Goal: Task Accomplishment & Management: Manage account settings

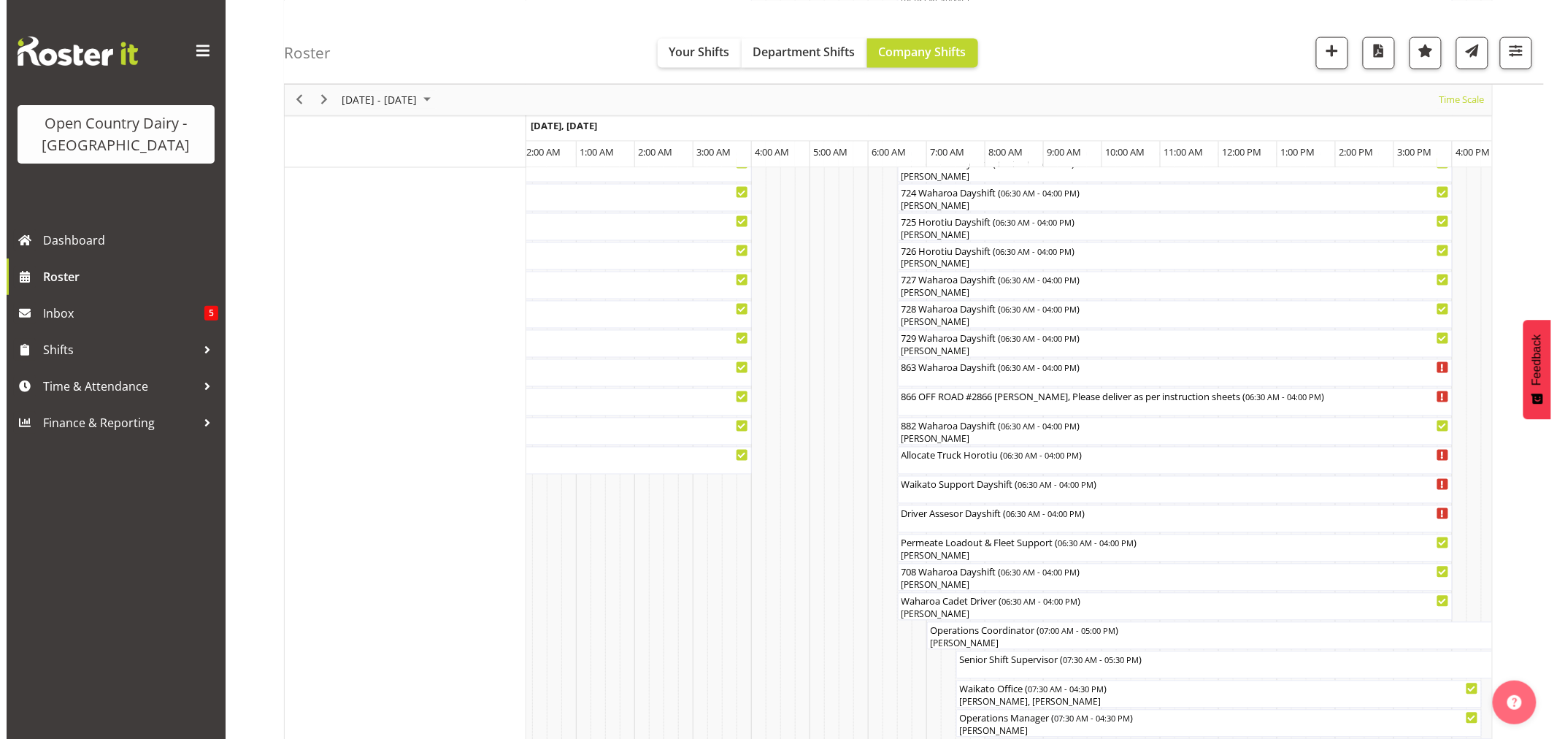
scroll to position [892, 0]
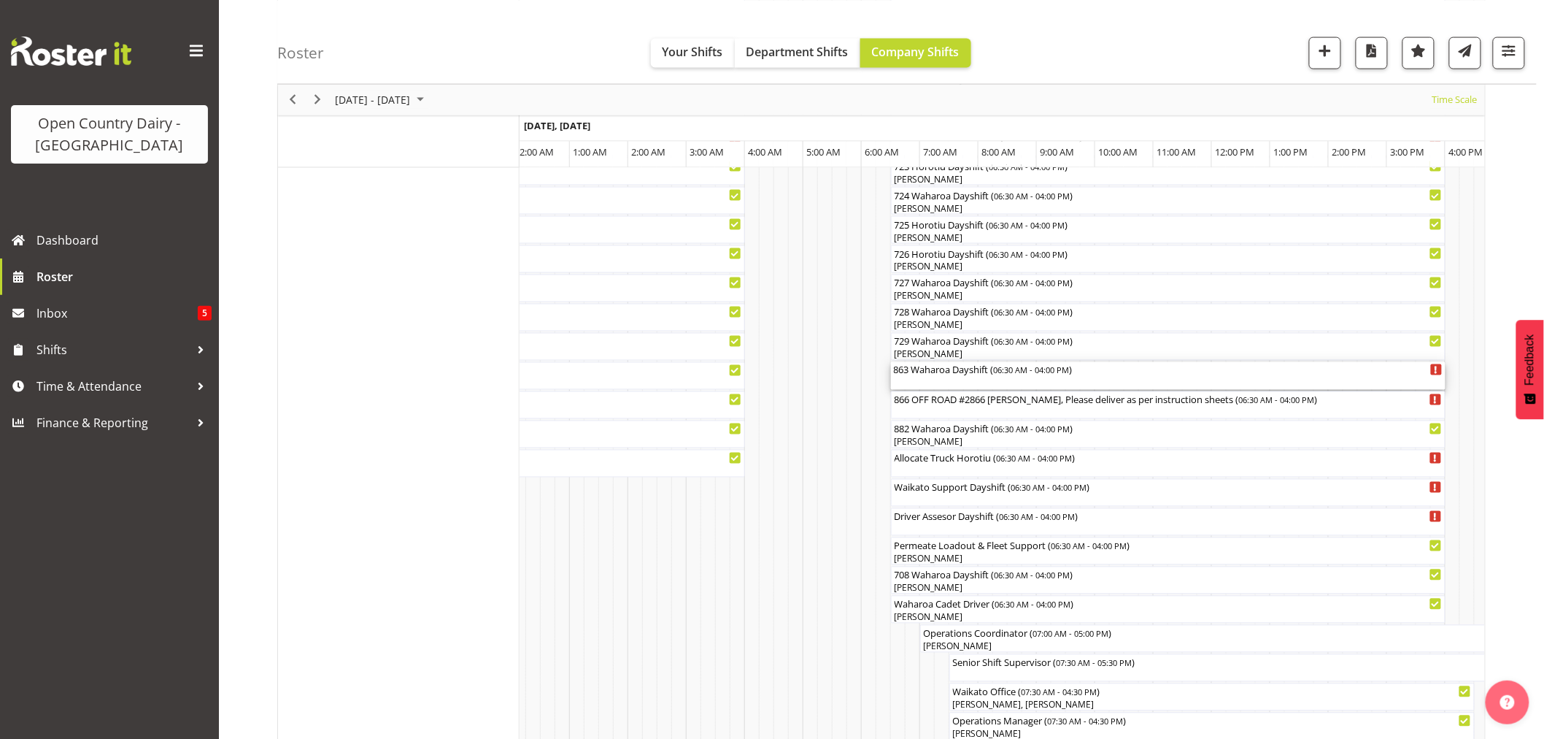
click at [958, 375] on div "863 Waharoa Dayshift ( 06:30 AM - 04:00 PM )" at bounding box center [1168, 369] width 549 height 15
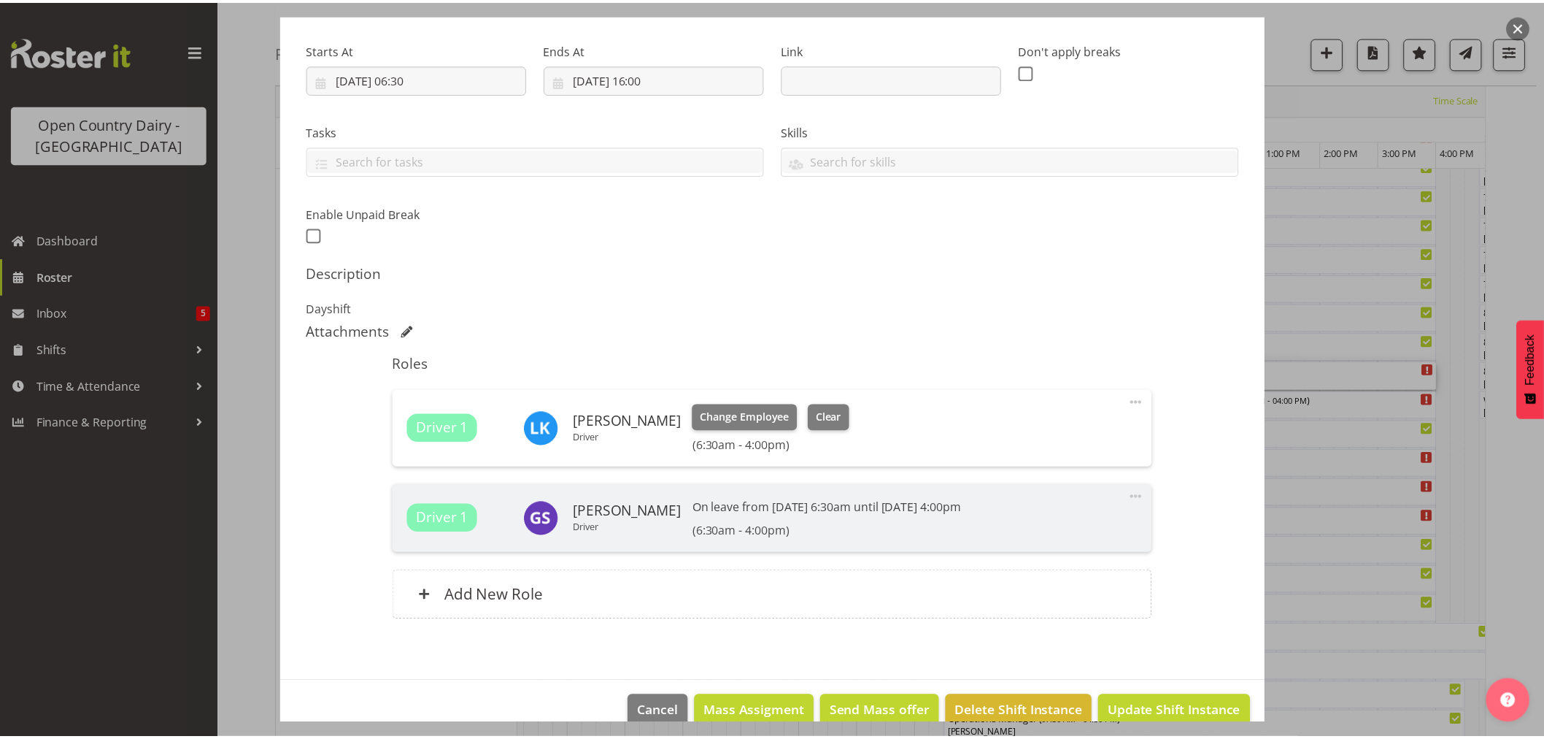
scroll to position [241, 0]
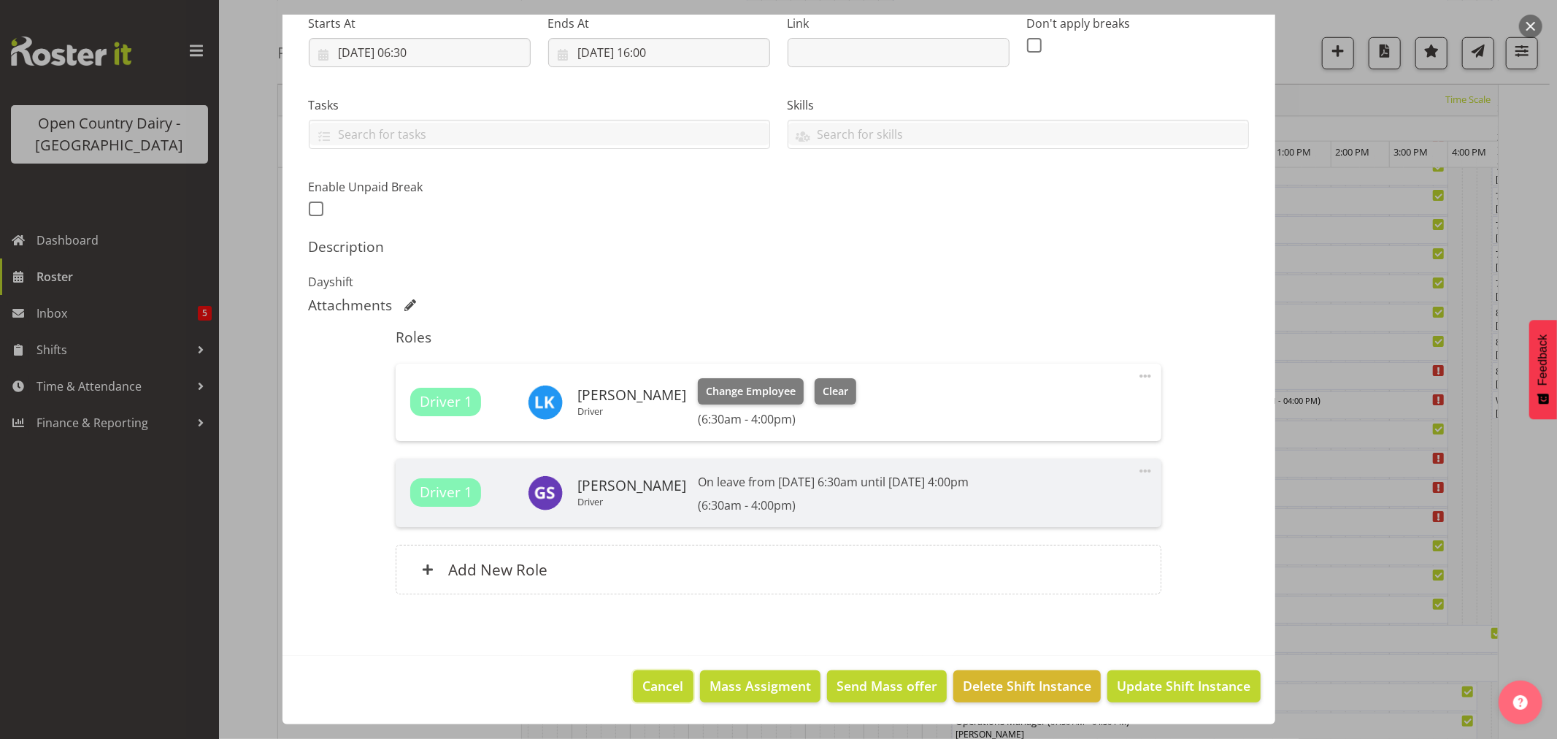
click at [648, 681] on span "Cancel" at bounding box center [663, 685] width 41 height 19
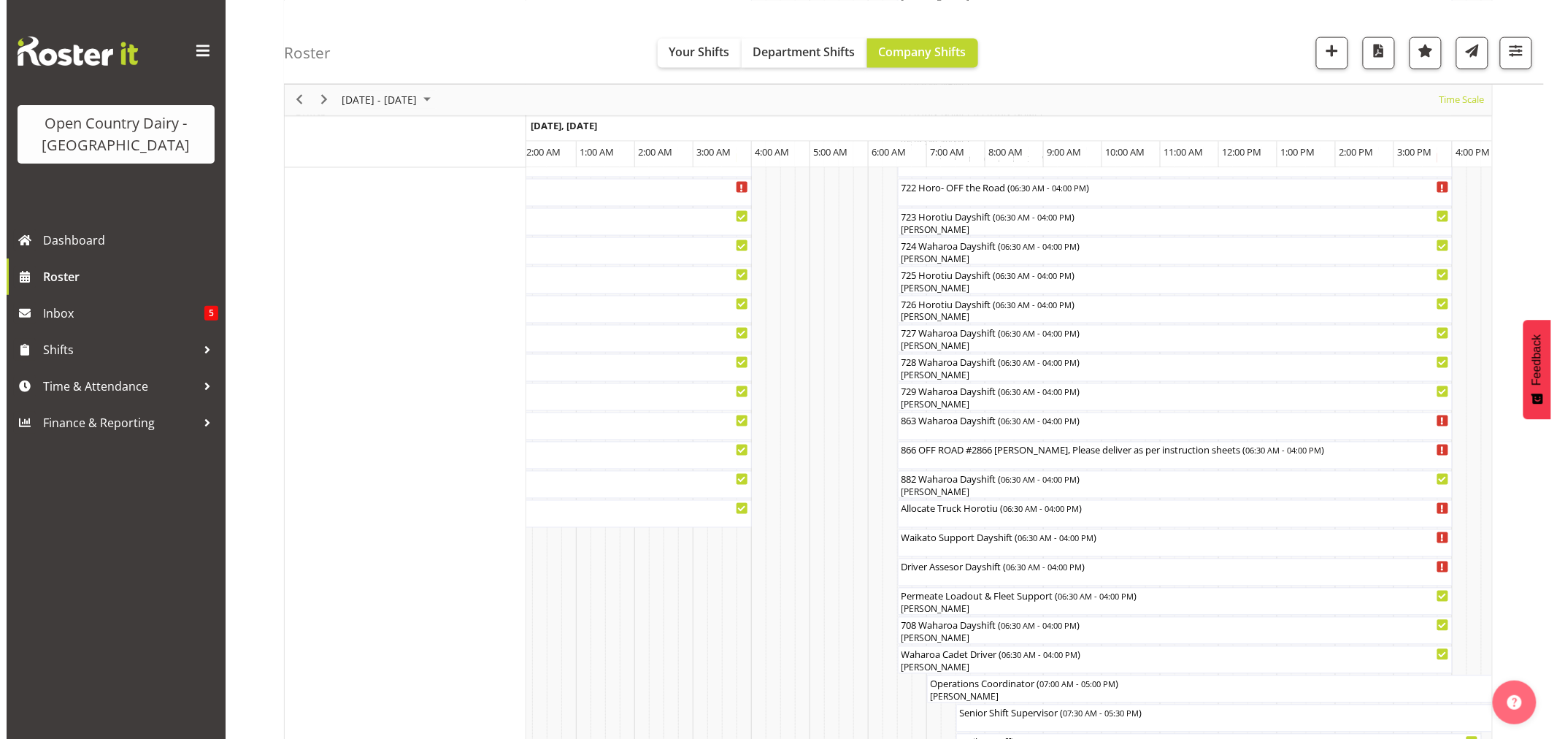
scroll to position [811, 0]
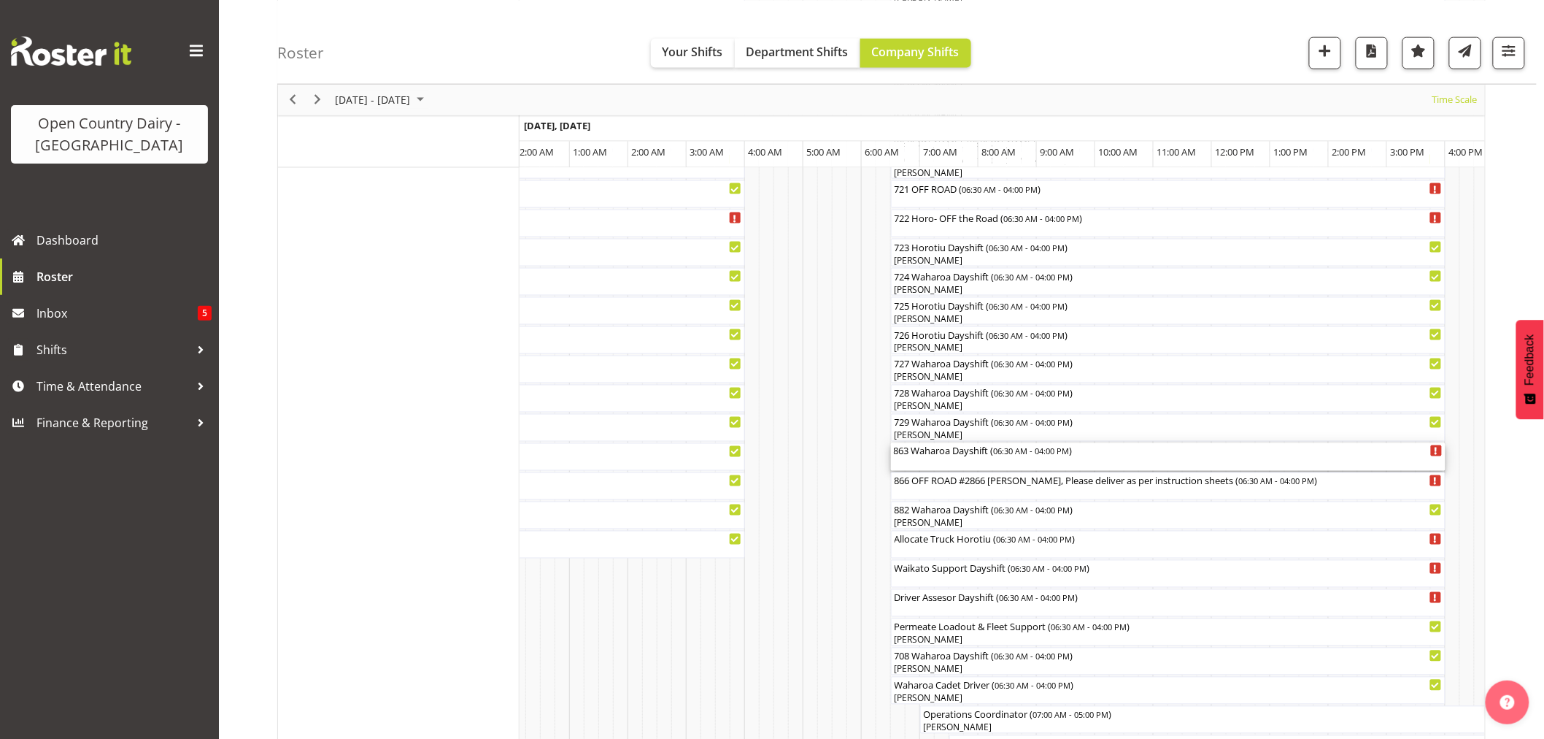
click at [962, 456] on div "863 Waharoa Dayshift ( 06:30 AM - 04:00 PM )" at bounding box center [1168, 450] width 549 height 15
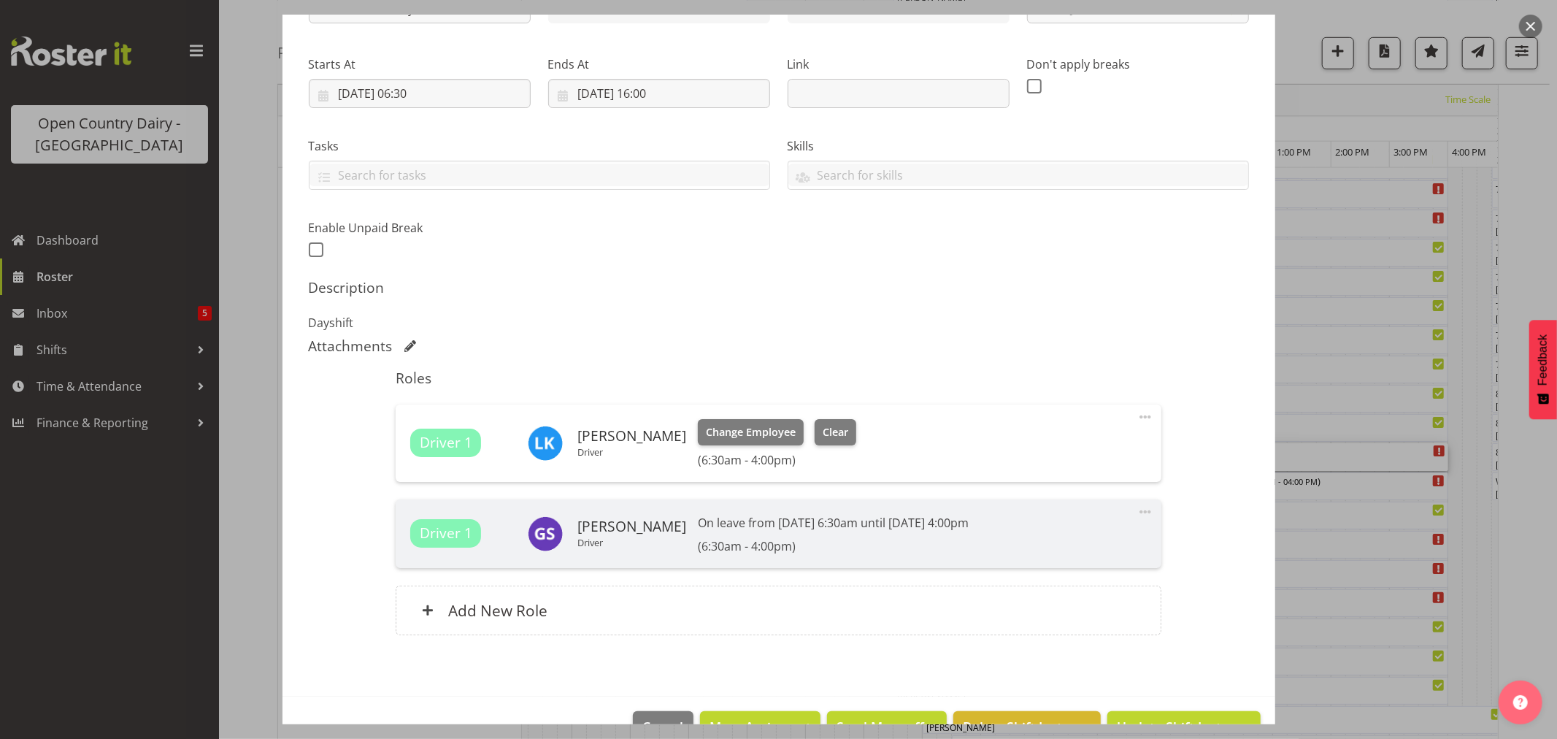
scroll to position [241, 0]
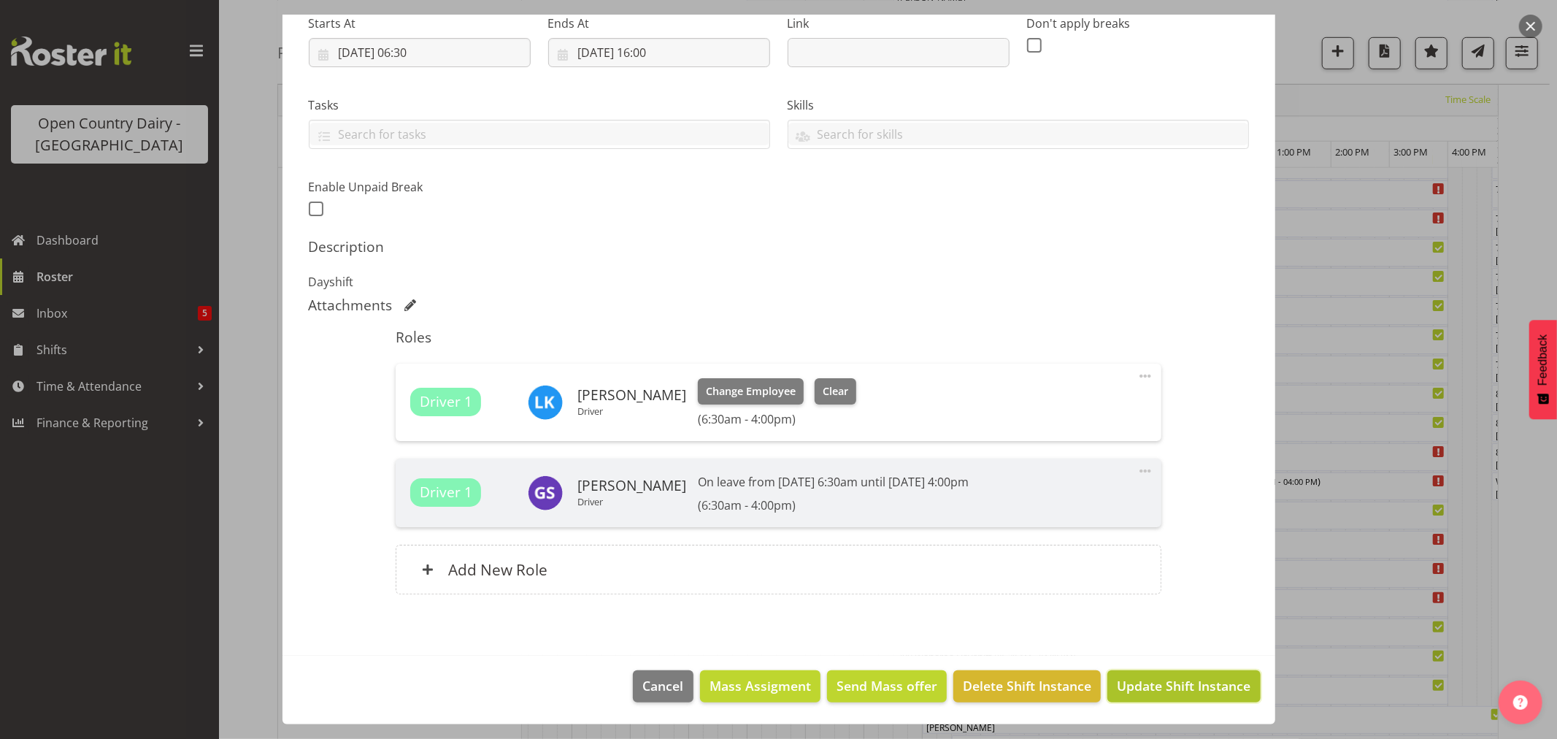
click at [1190, 682] on span "Update Shift Instance" at bounding box center [1184, 685] width 134 height 19
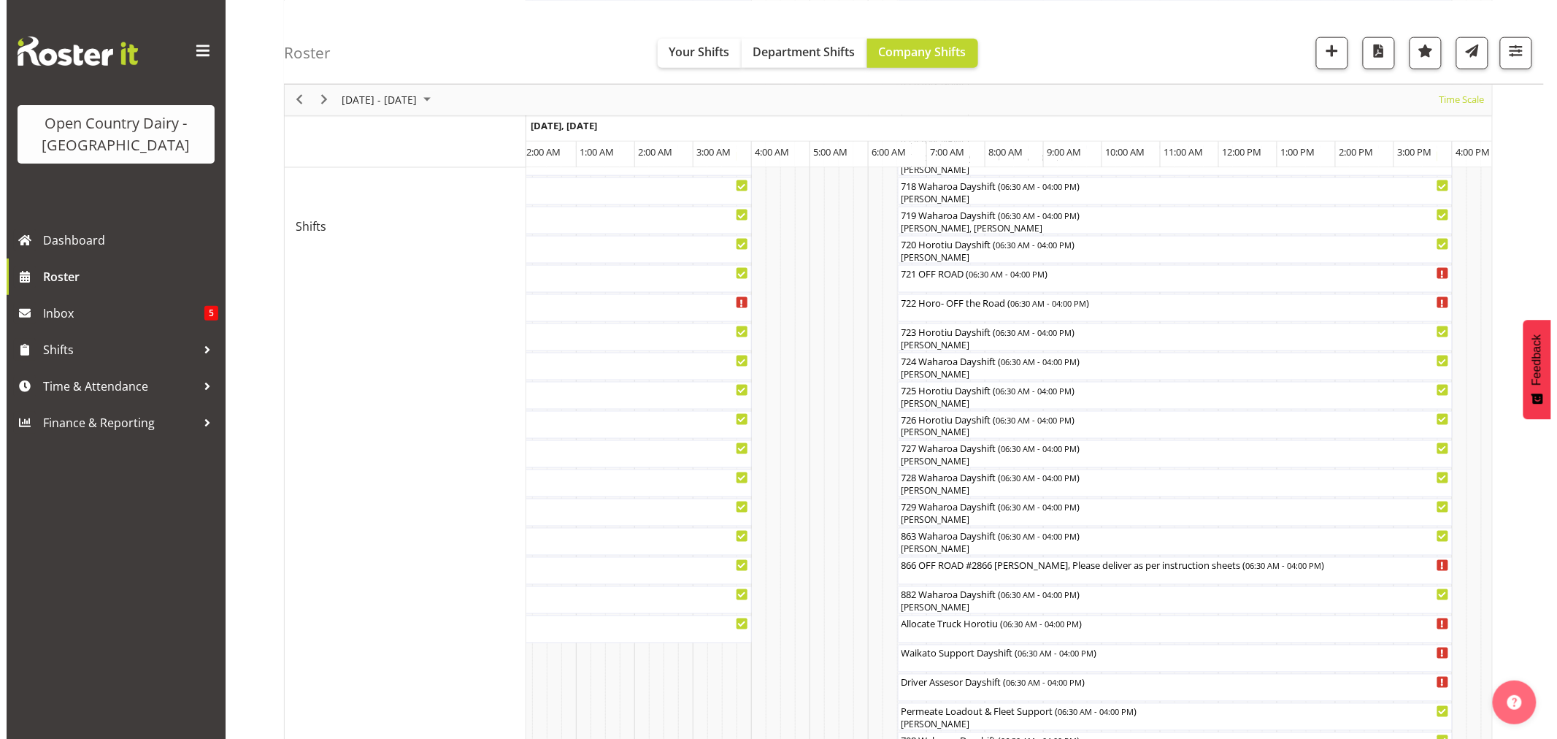
scroll to position [811, 0]
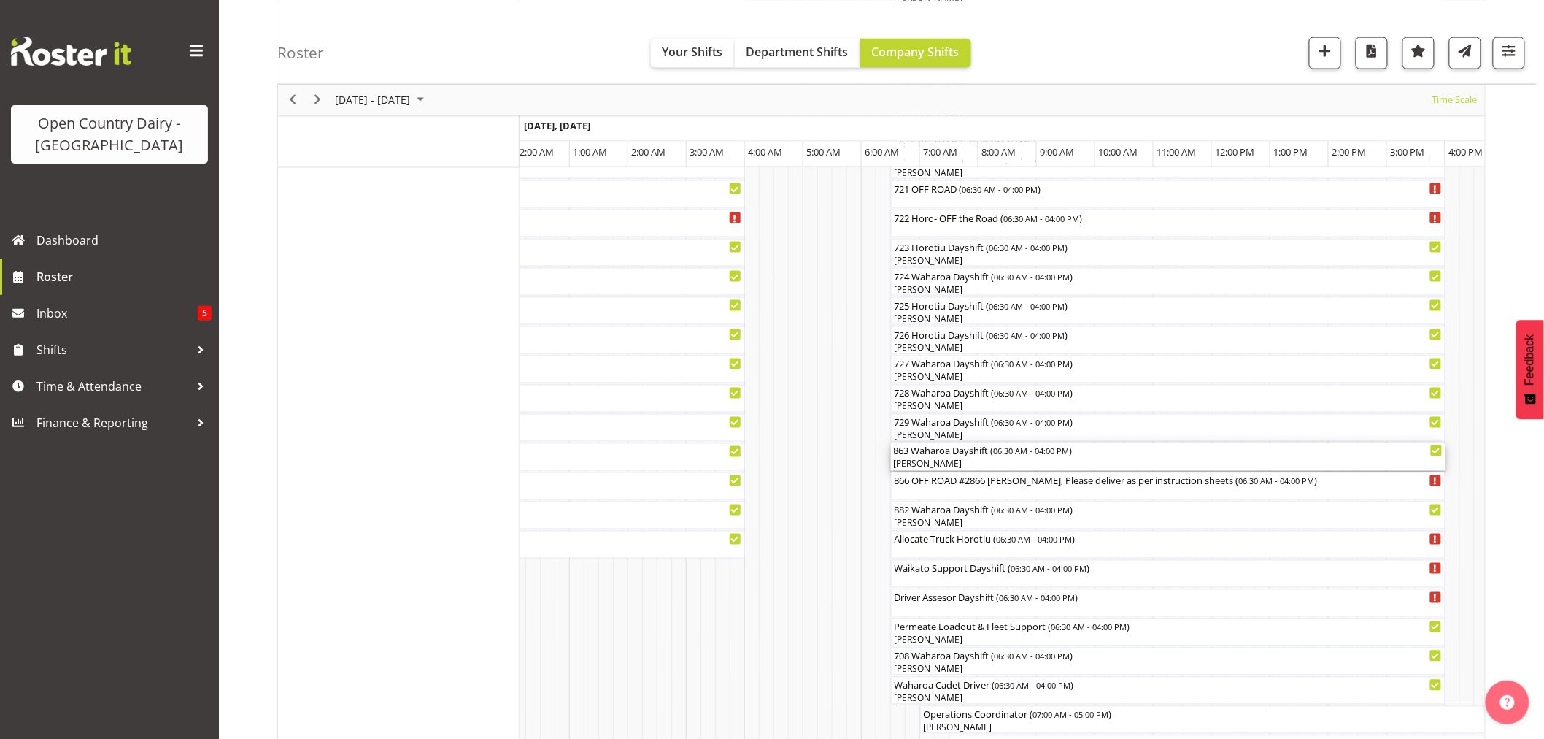
click at [952, 457] on div "863 Waharoa Dayshift ( 06:30 AM - 04:00 PM )" at bounding box center [1168, 450] width 549 height 15
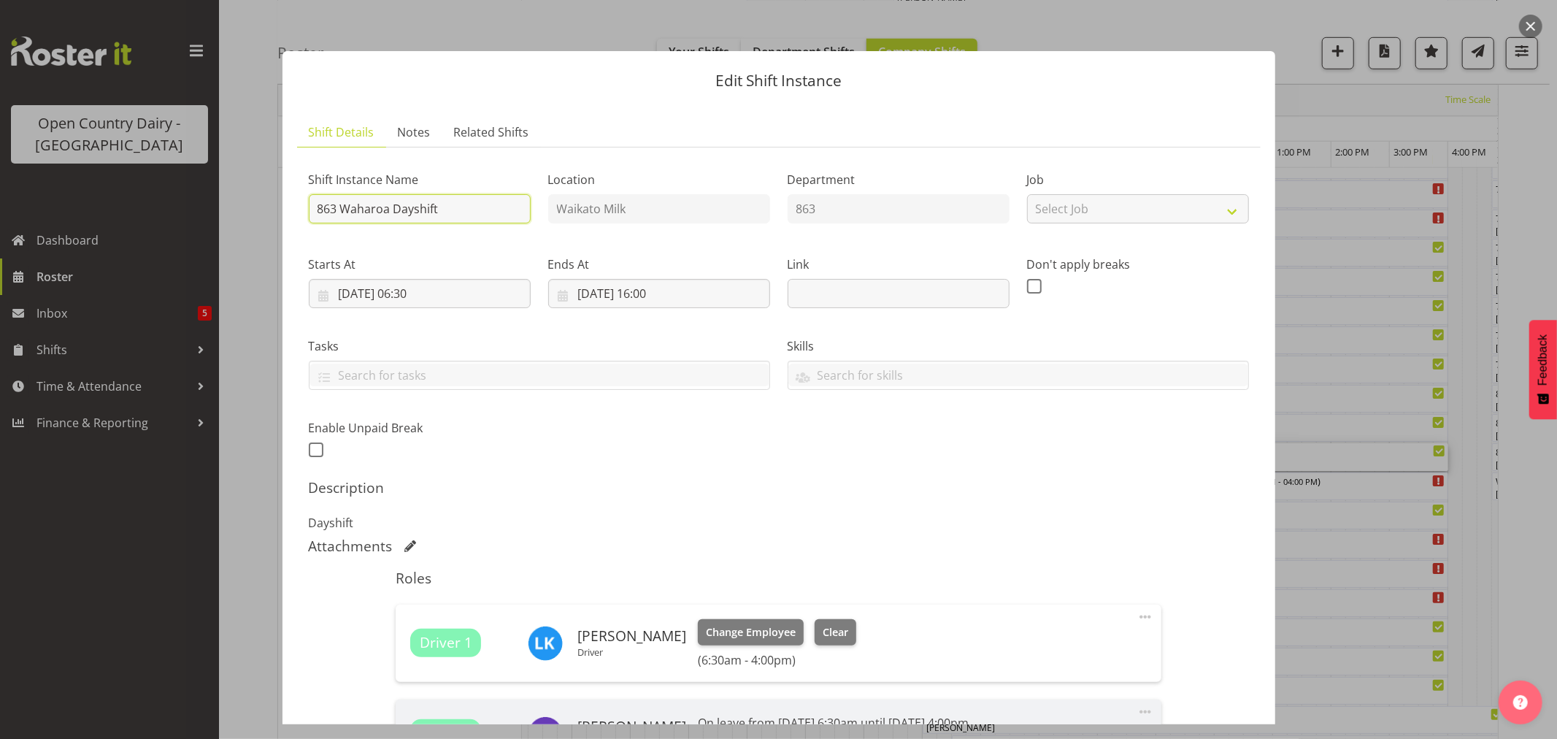
click at [466, 207] on input "863 Waharoa Dayshift" at bounding box center [420, 208] width 222 height 29
click at [515, 207] on input "863 Waharoa Dayshift Drive to Wahaora" at bounding box center [420, 208] width 222 height 29
click at [517, 208] on input "863 Waharoa Dayshift Drive to Wahaora" at bounding box center [420, 208] width 222 height 29
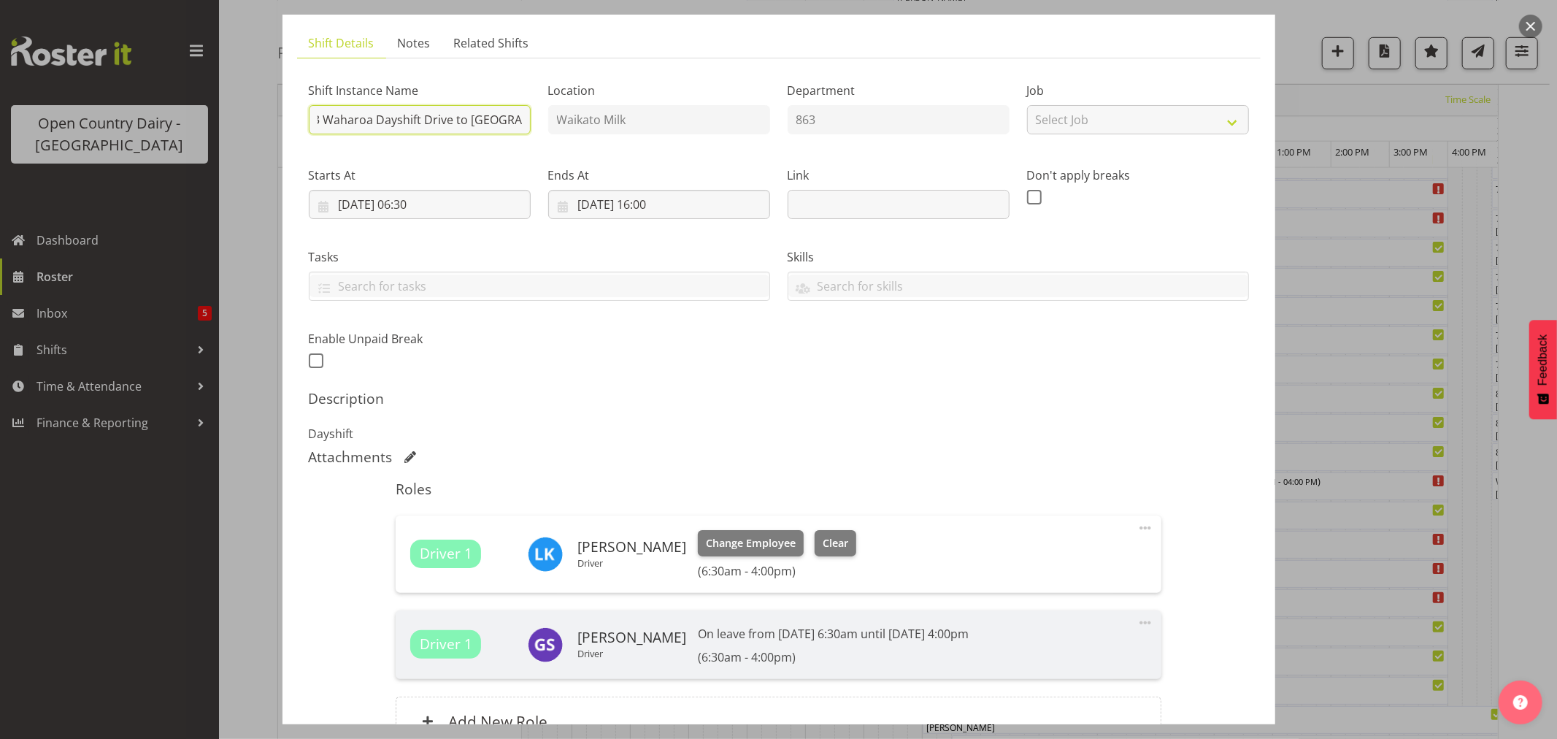
scroll to position [241, 0]
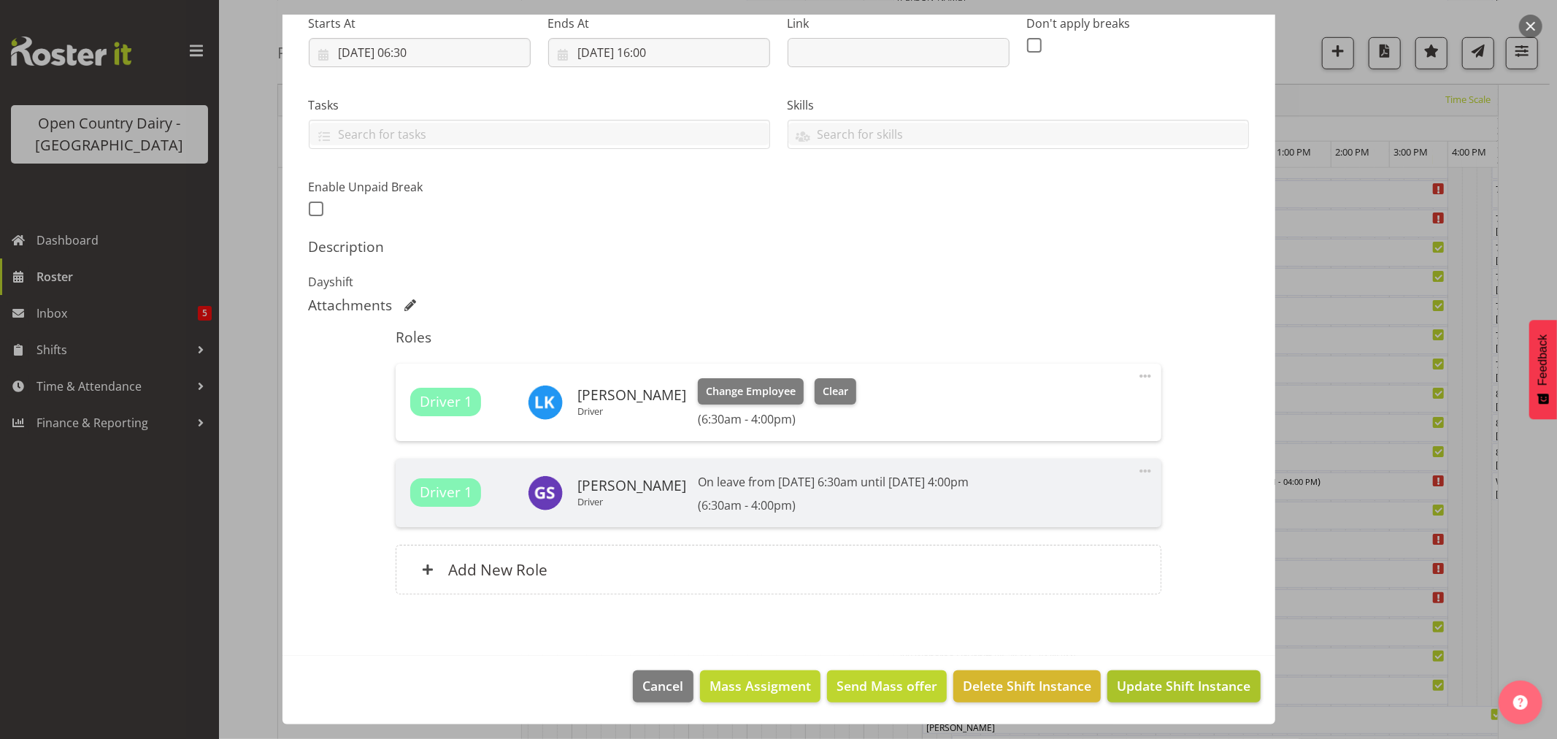
type input "863 Waharoa Dayshift Drive to [GEOGRAPHIC_DATA]"
click at [1147, 684] on span "Update Shift Instance" at bounding box center [1184, 685] width 134 height 19
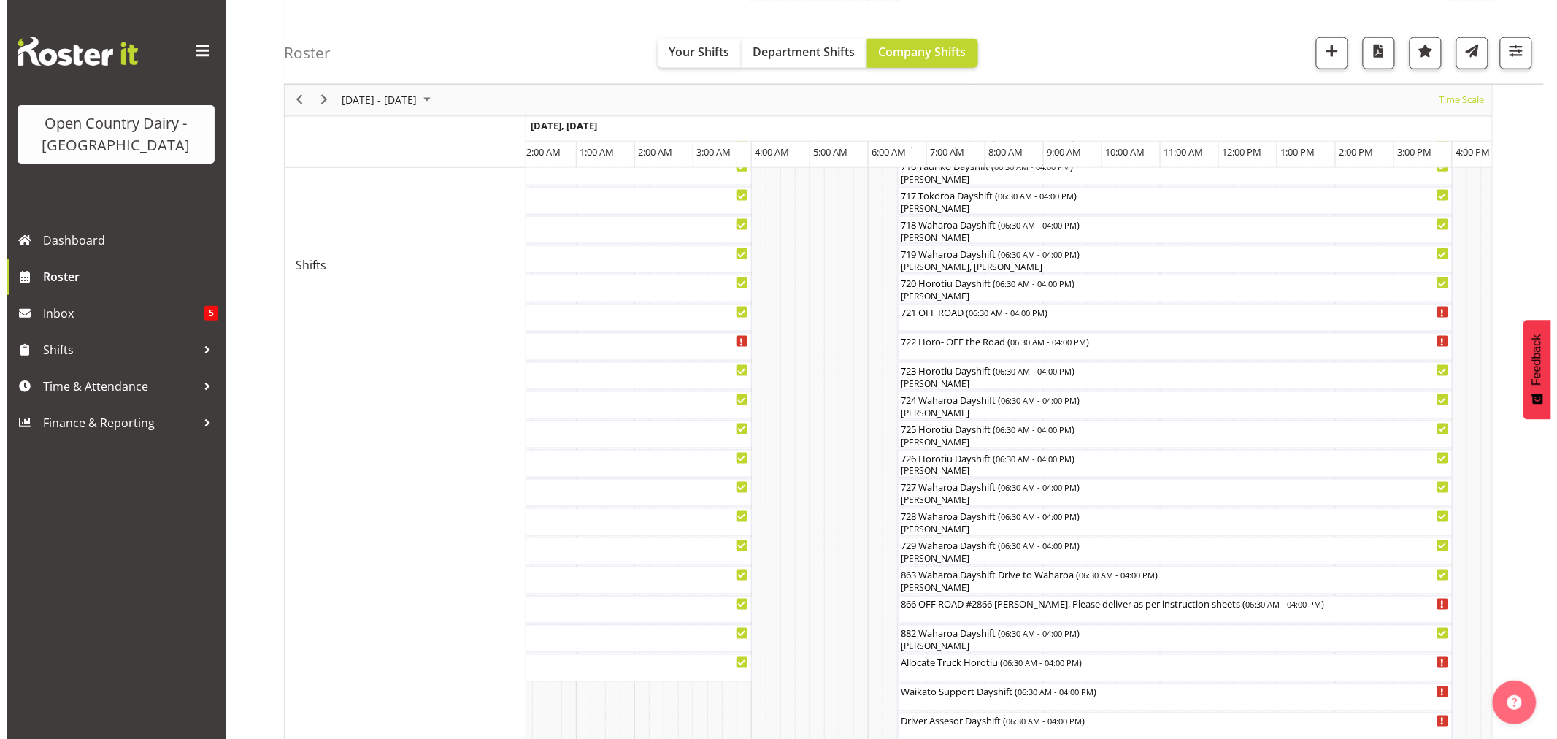
scroll to position [730, 0]
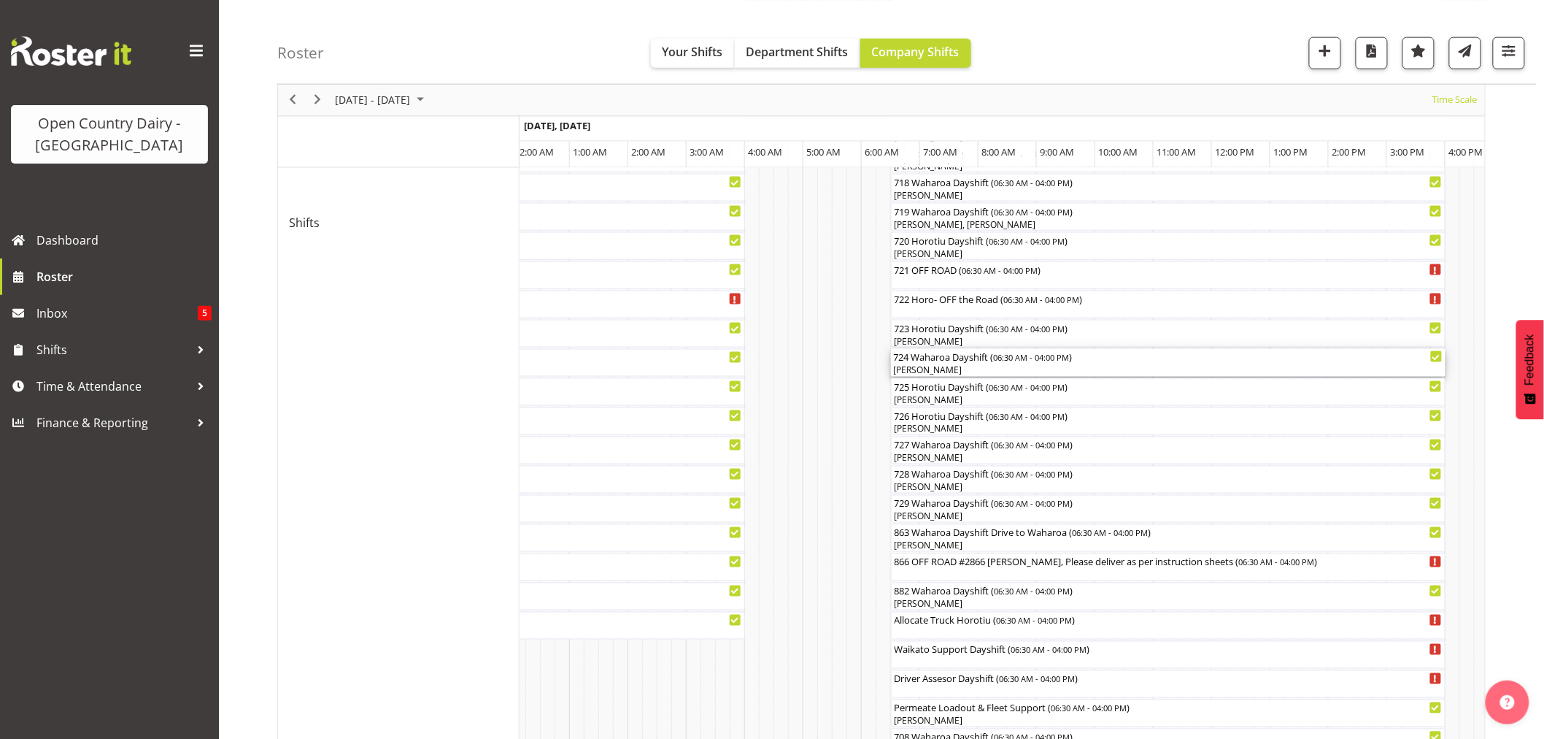
click at [962, 367] on div "[PERSON_NAME]" at bounding box center [1168, 369] width 549 height 13
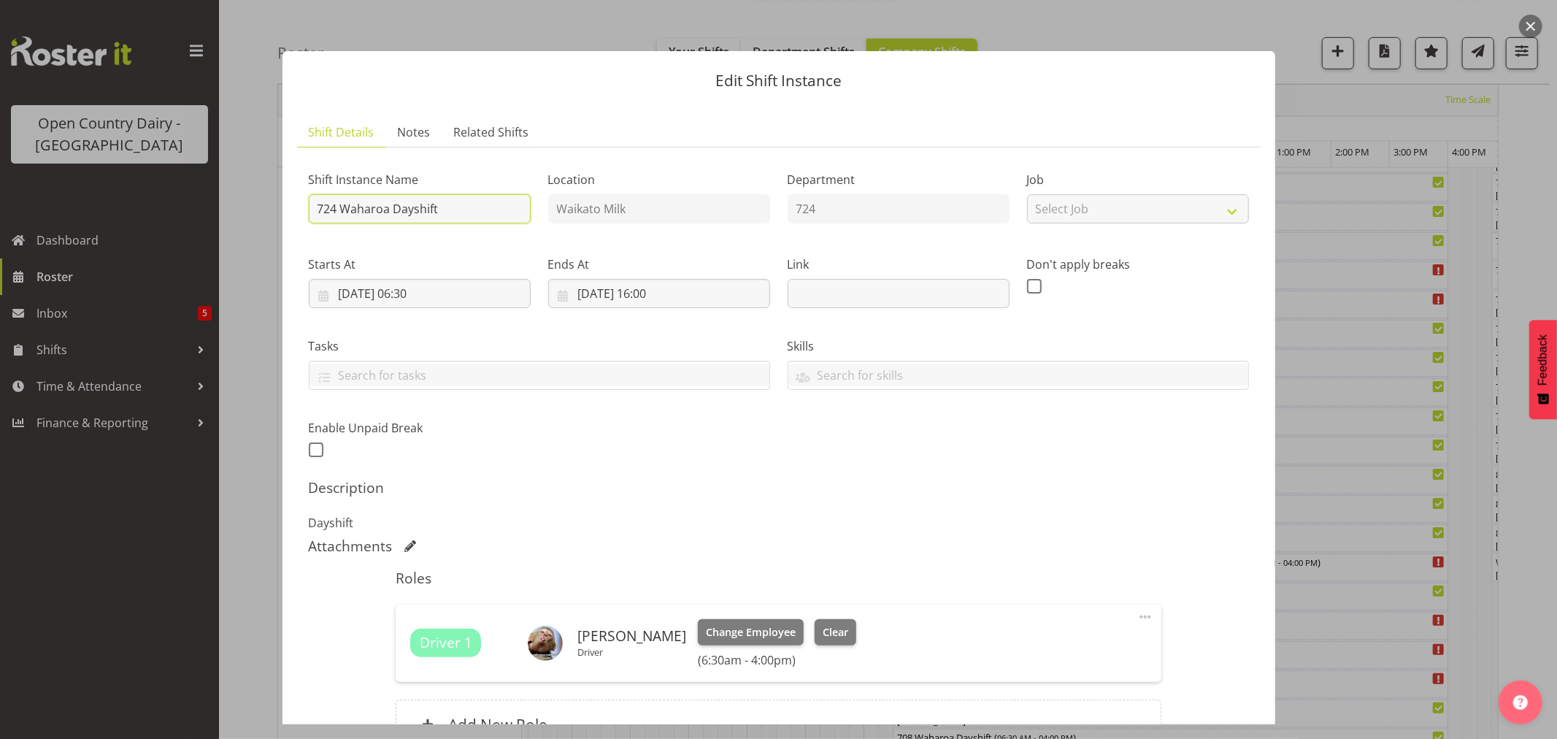
click at [388, 209] on input "724 Waharoa Dayshift" at bounding box center [420, 208] width 222 height 29
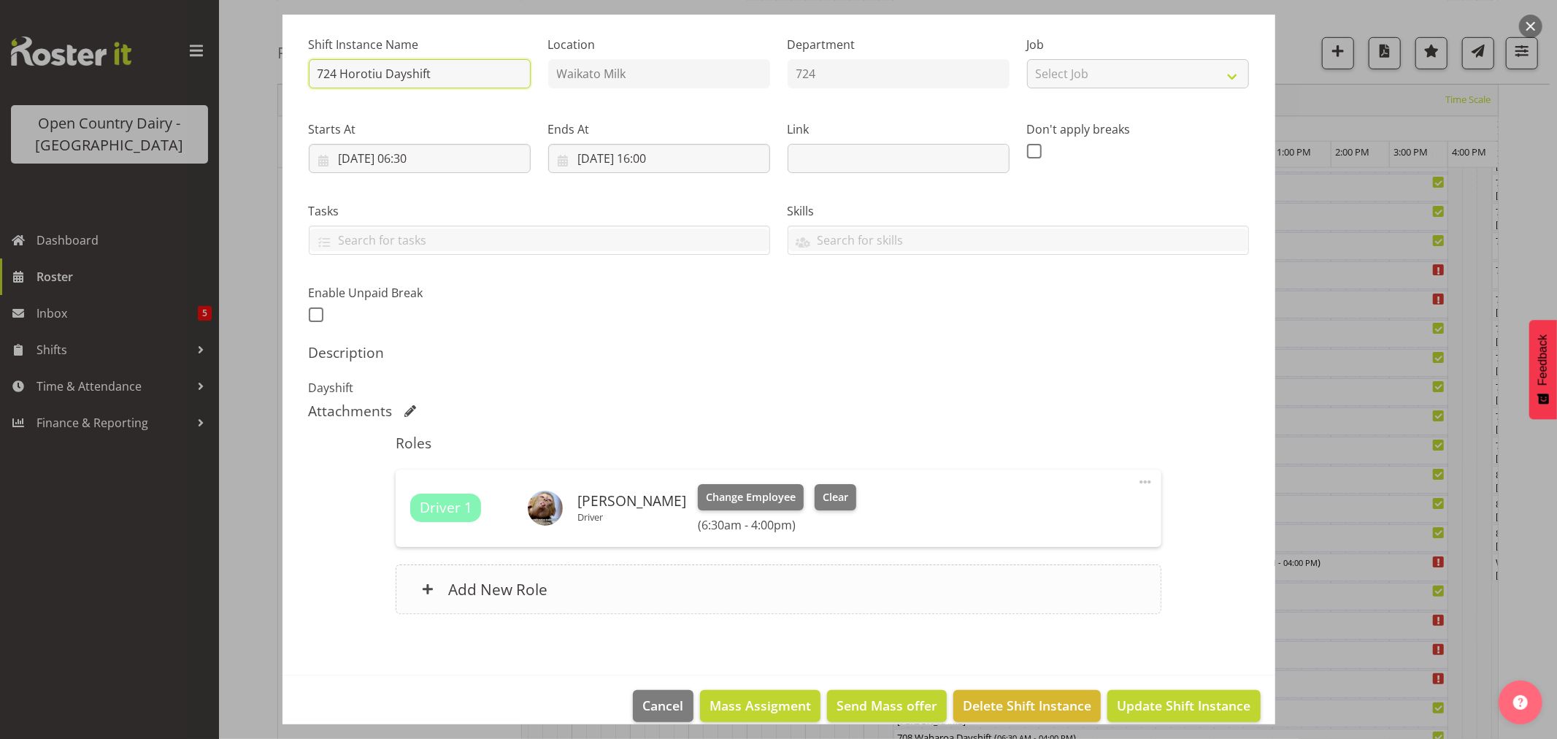
scroll to position [155, 0]
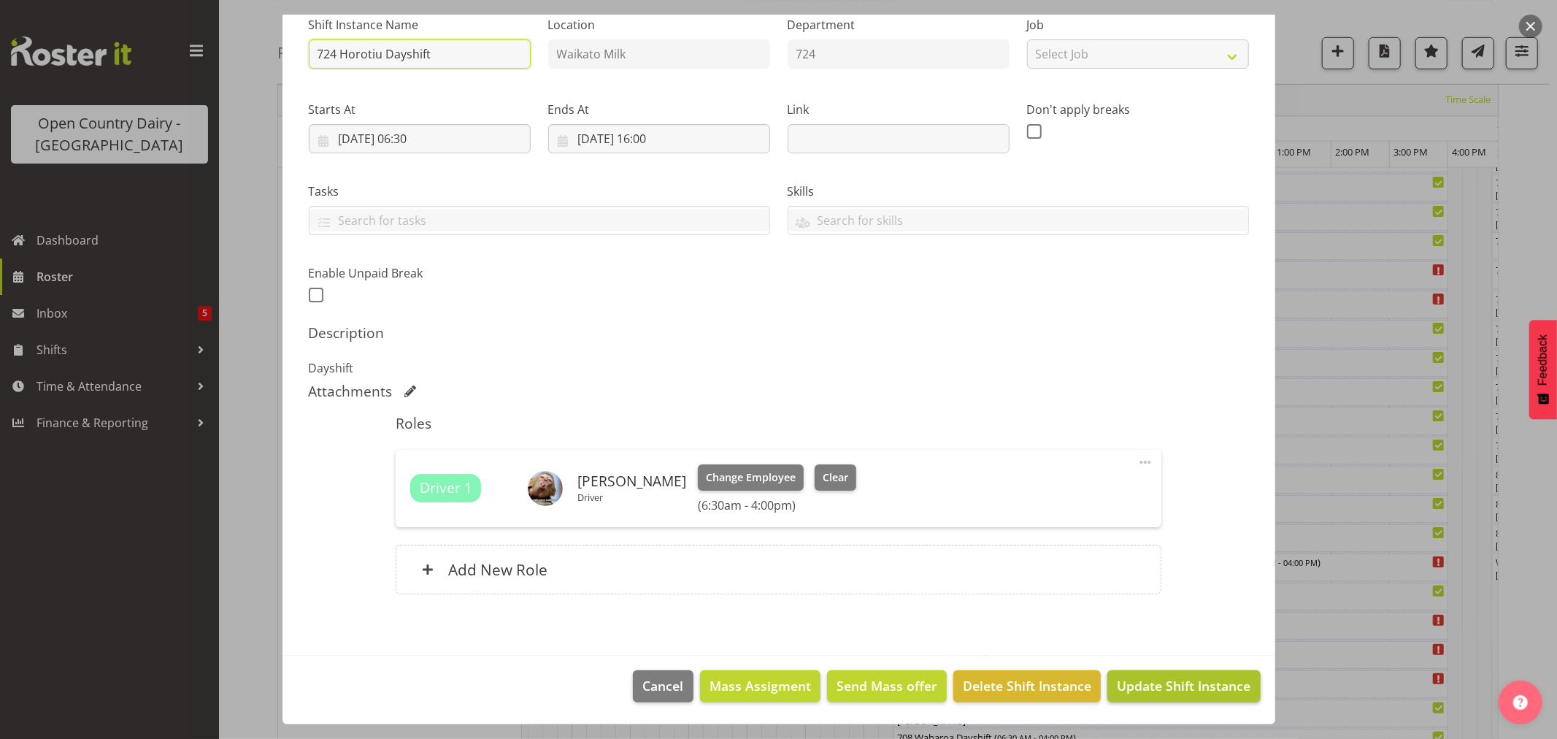
type input "724 Horotiu Dayshift"
click at [1132, 677] on span "Update Shift Instance" at bounding box center [1184, 685] width 134 height 19
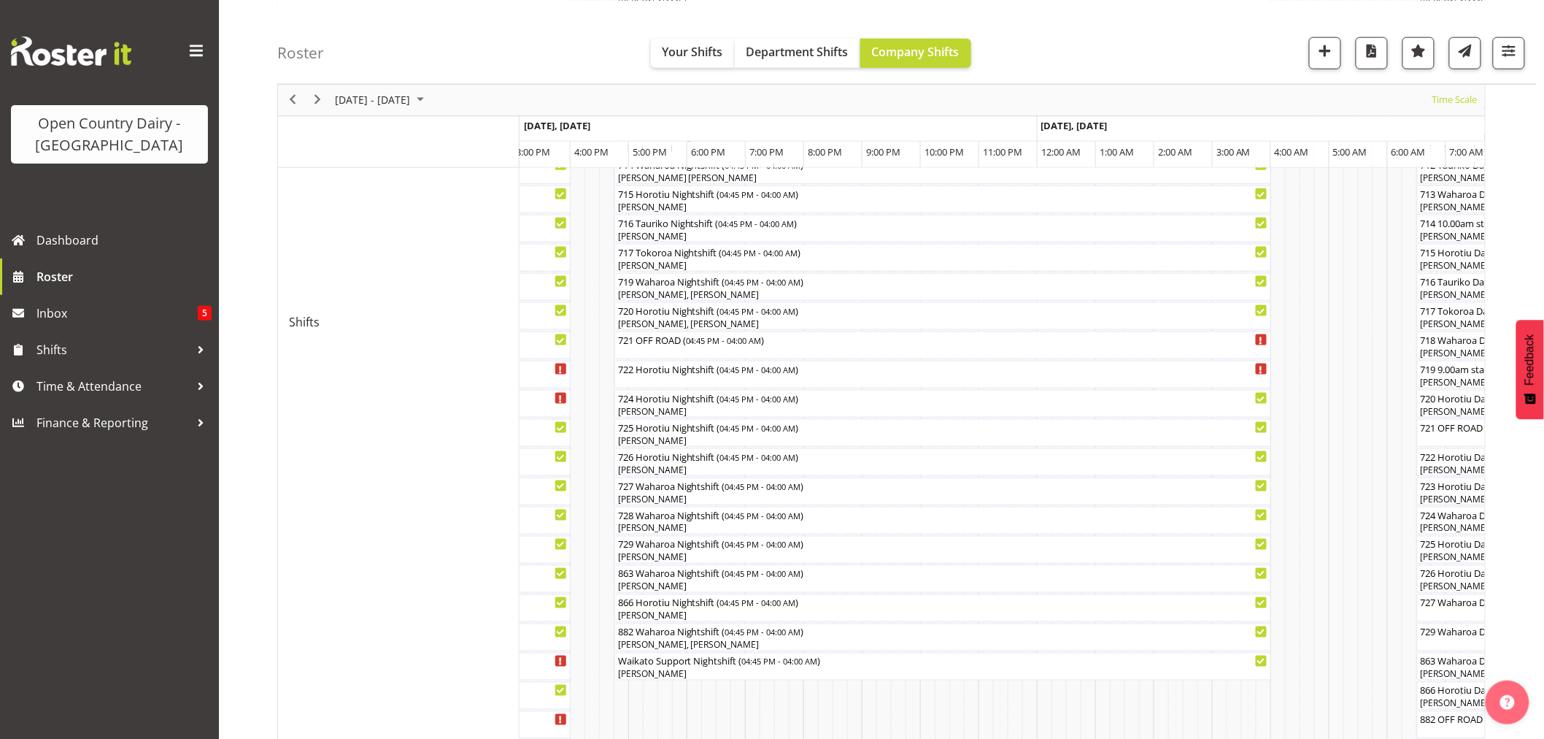
scroll to position [654, 0]
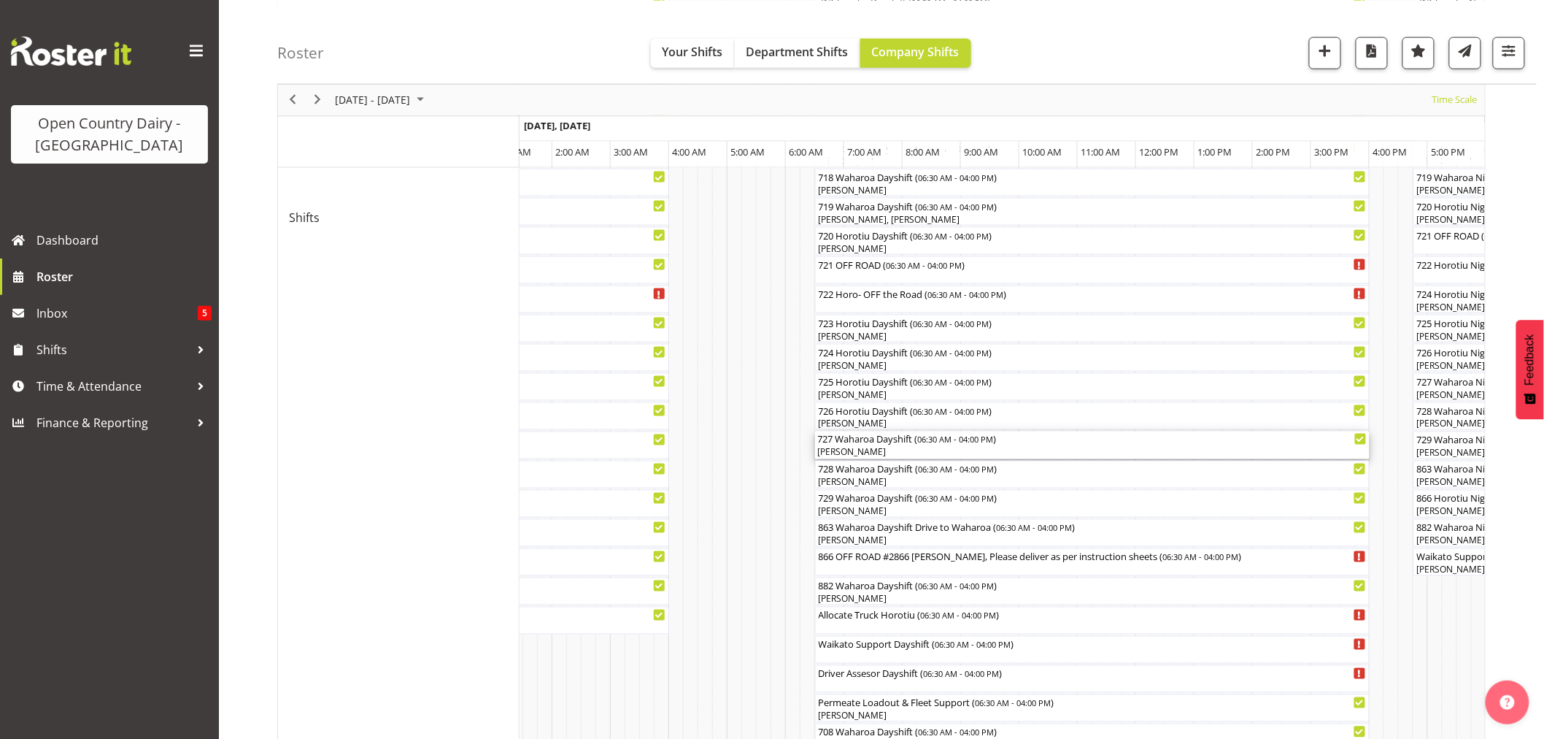
click at [872, 446] on div "[PERSON_NAME]" at bounding box center [1092, 452] width 549 height 13
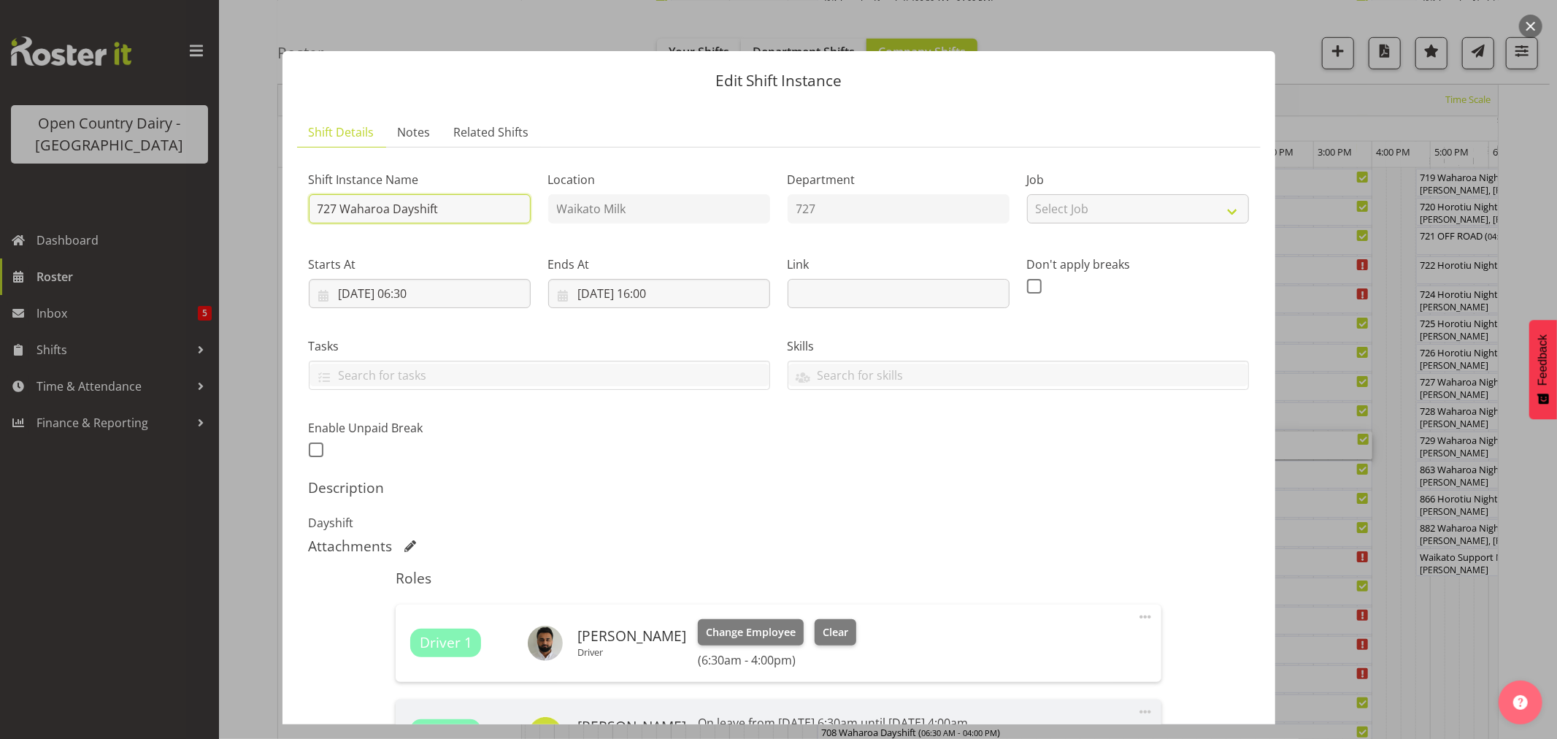
click at [457, 208] on input "727 Waharoa Dayshift" at bounding box center [420, 208] width 222 height 29
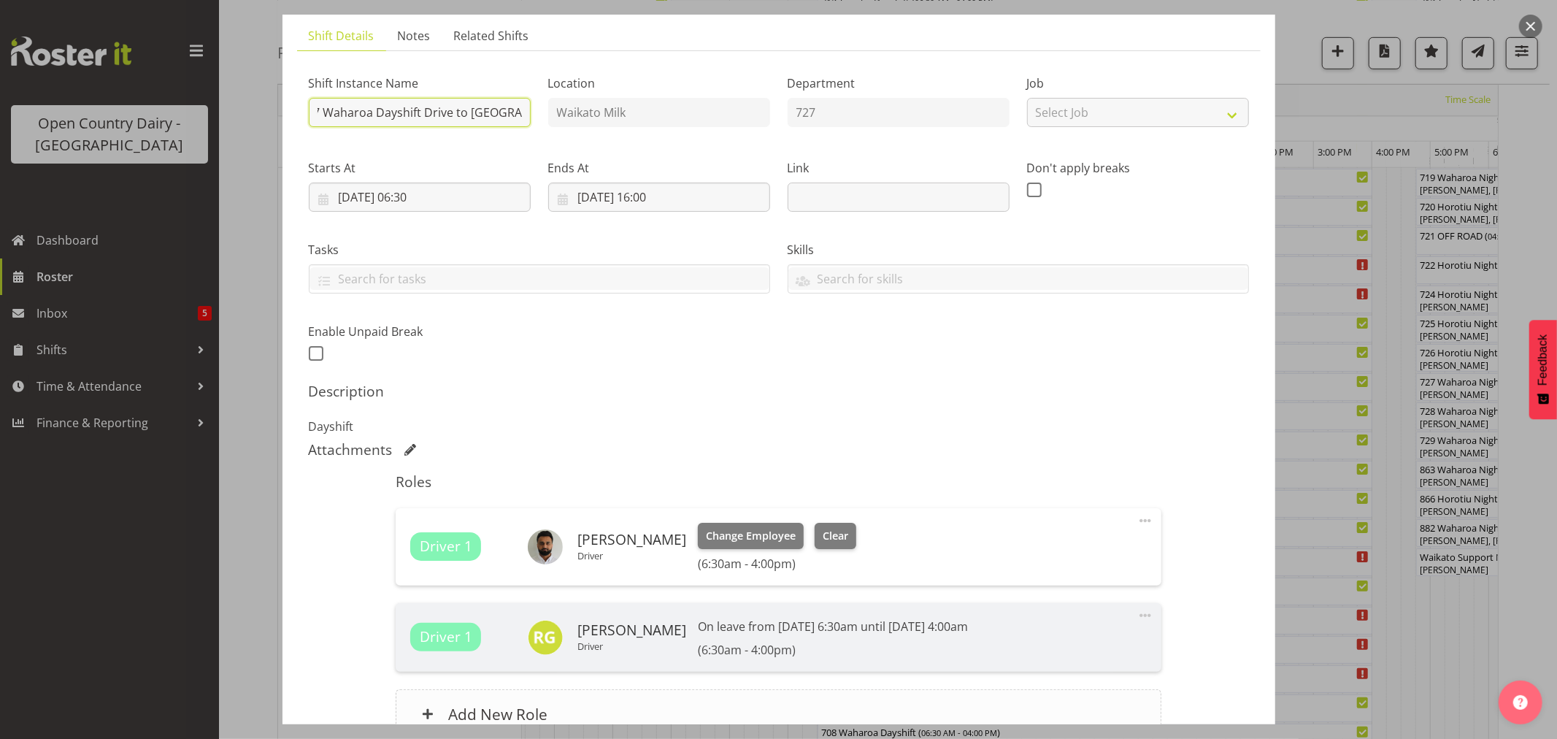
scroll to position [241, 0]
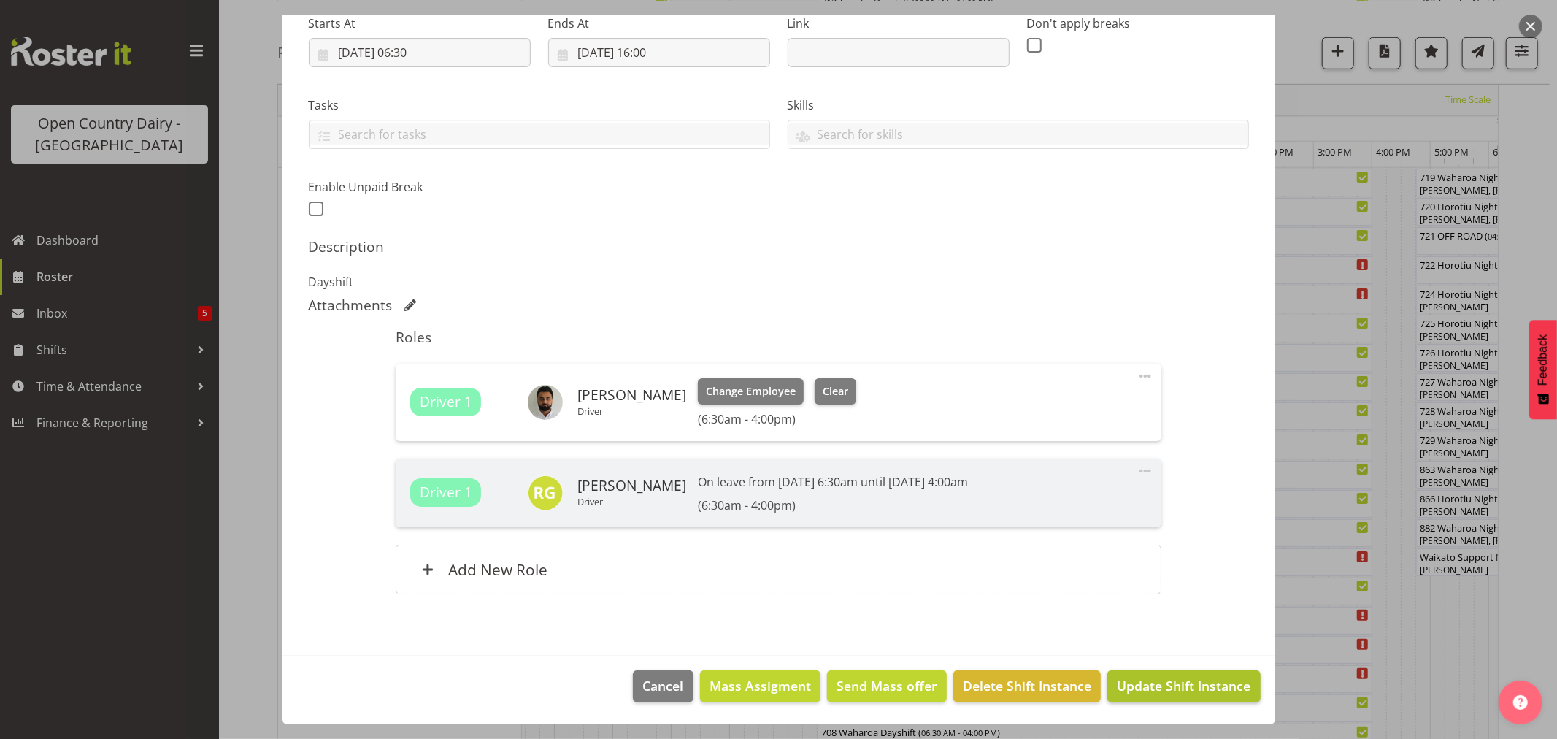
type input "727 Waharoa Dayshift Drive to [GEOGRAPHIC_DATA]"
click at [1137, 679] on span "Update Shift Instance" at bounding box center [1184, 685] width 134 height 19
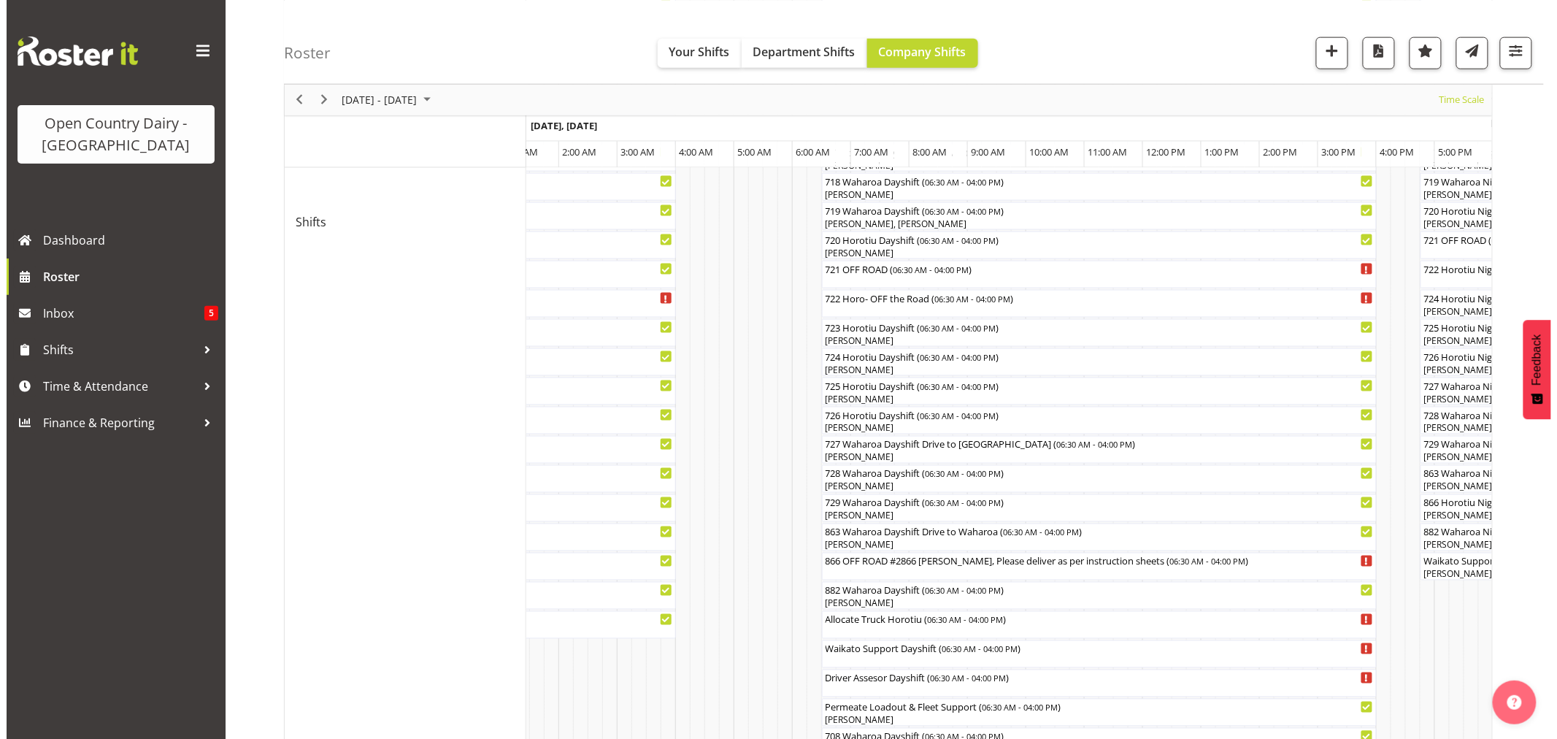
scroll to position [730, 0]
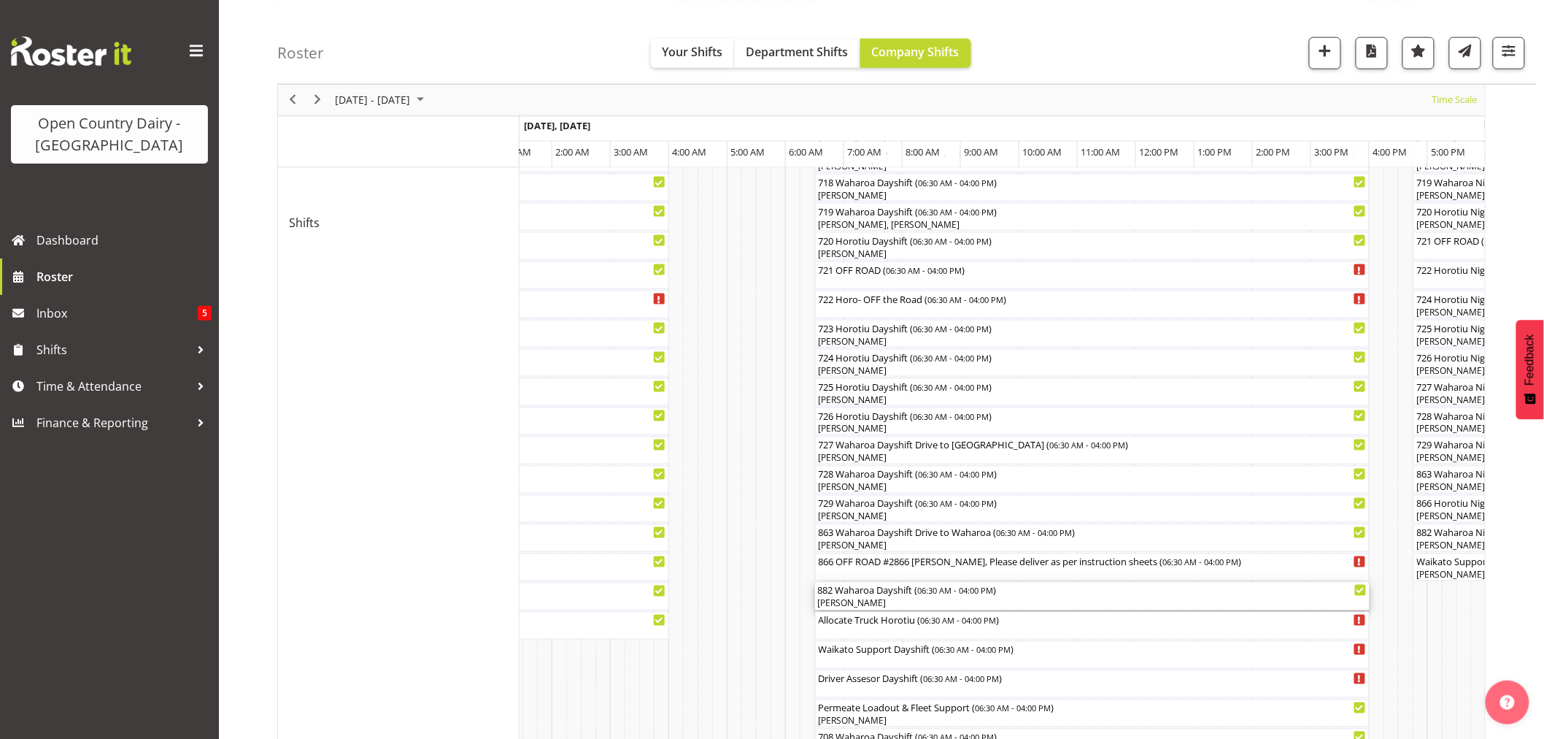
click at [891, 596] on div "882 Waharoa Dayshift ( 06:30 AM - 04:00 PM )" at bounding box center [1092, 589] width 549 height 15
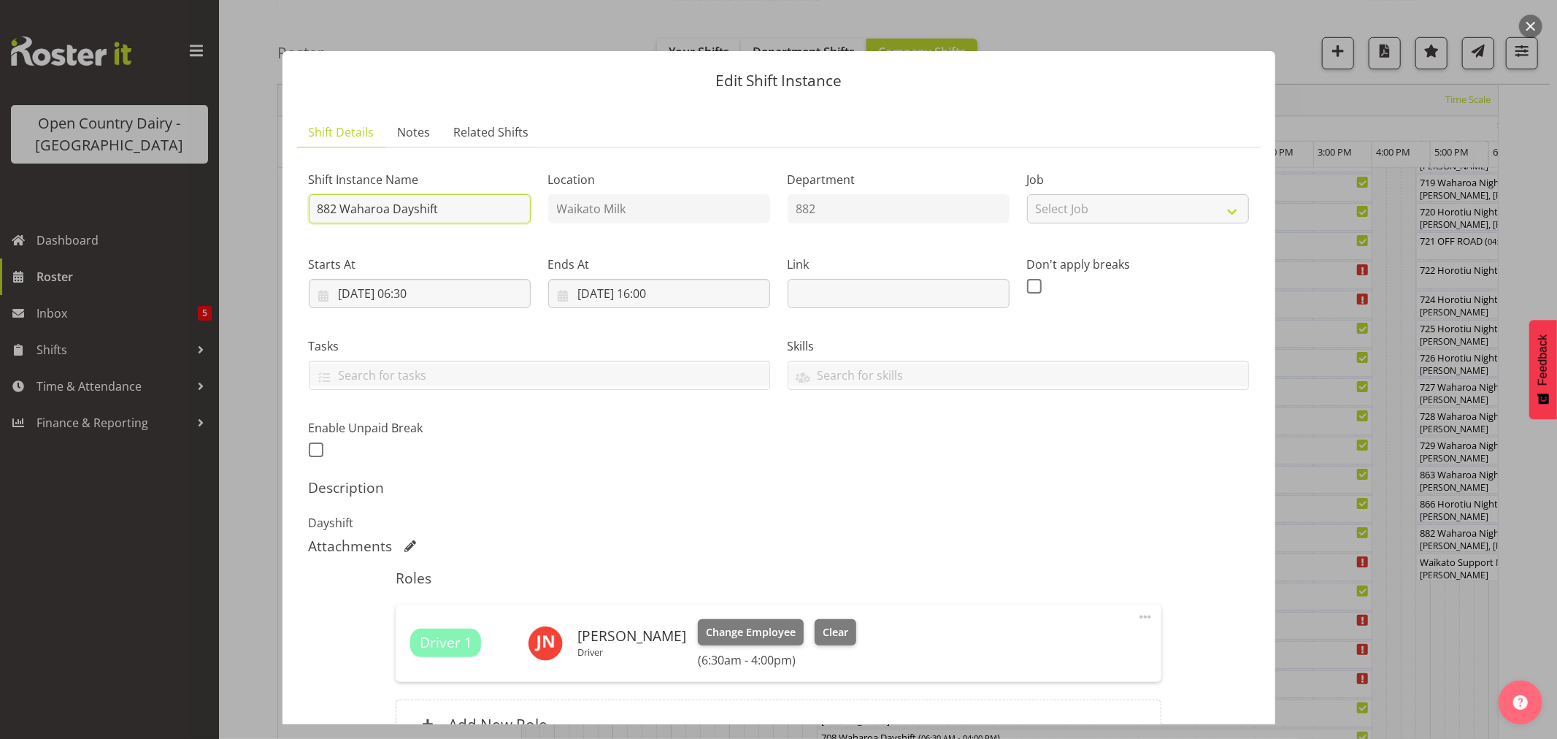
click at [463, 203] on input "882 Waharoa Dayshift" at bounding box center [420, 208] width 222 height 29
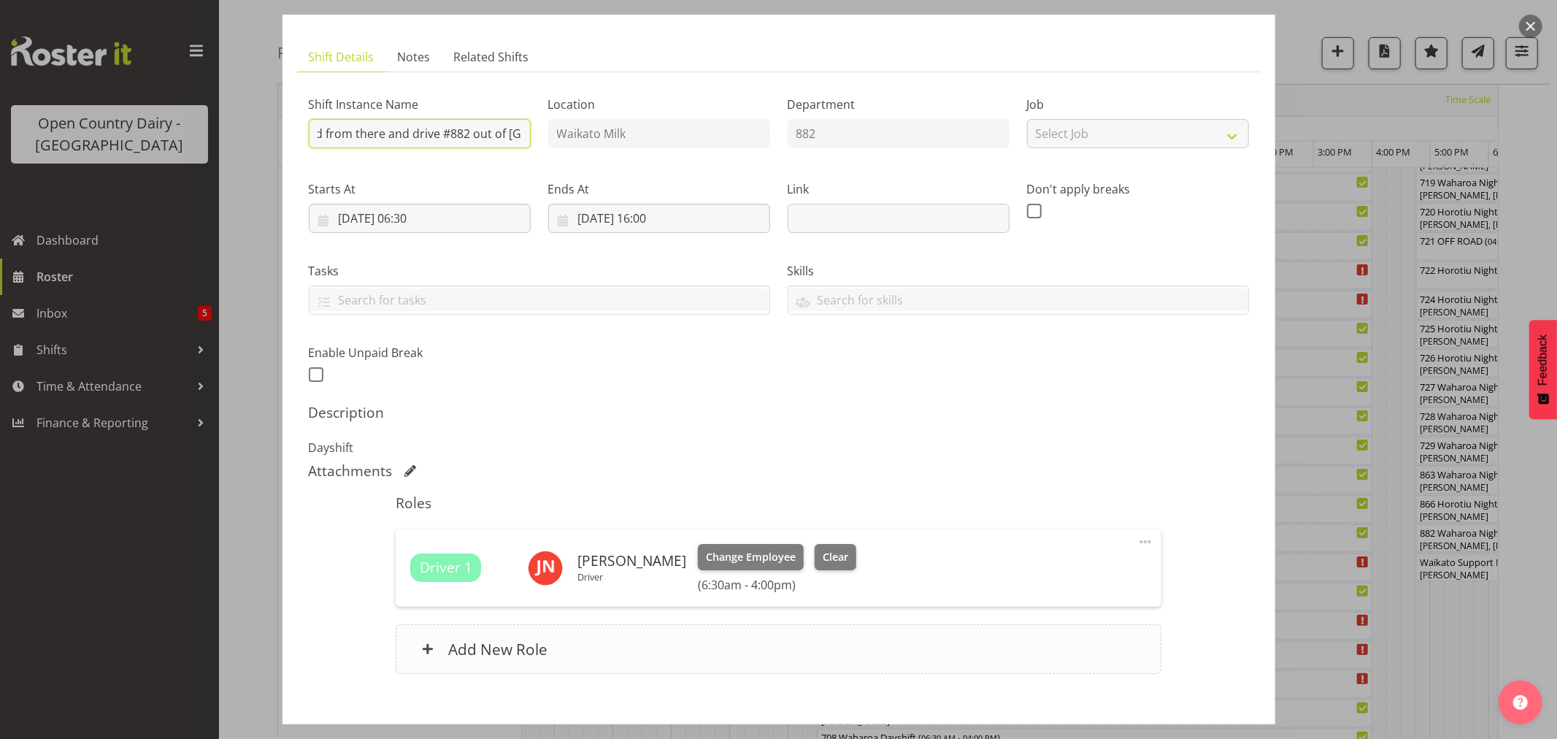
scroll to position [155, 0]
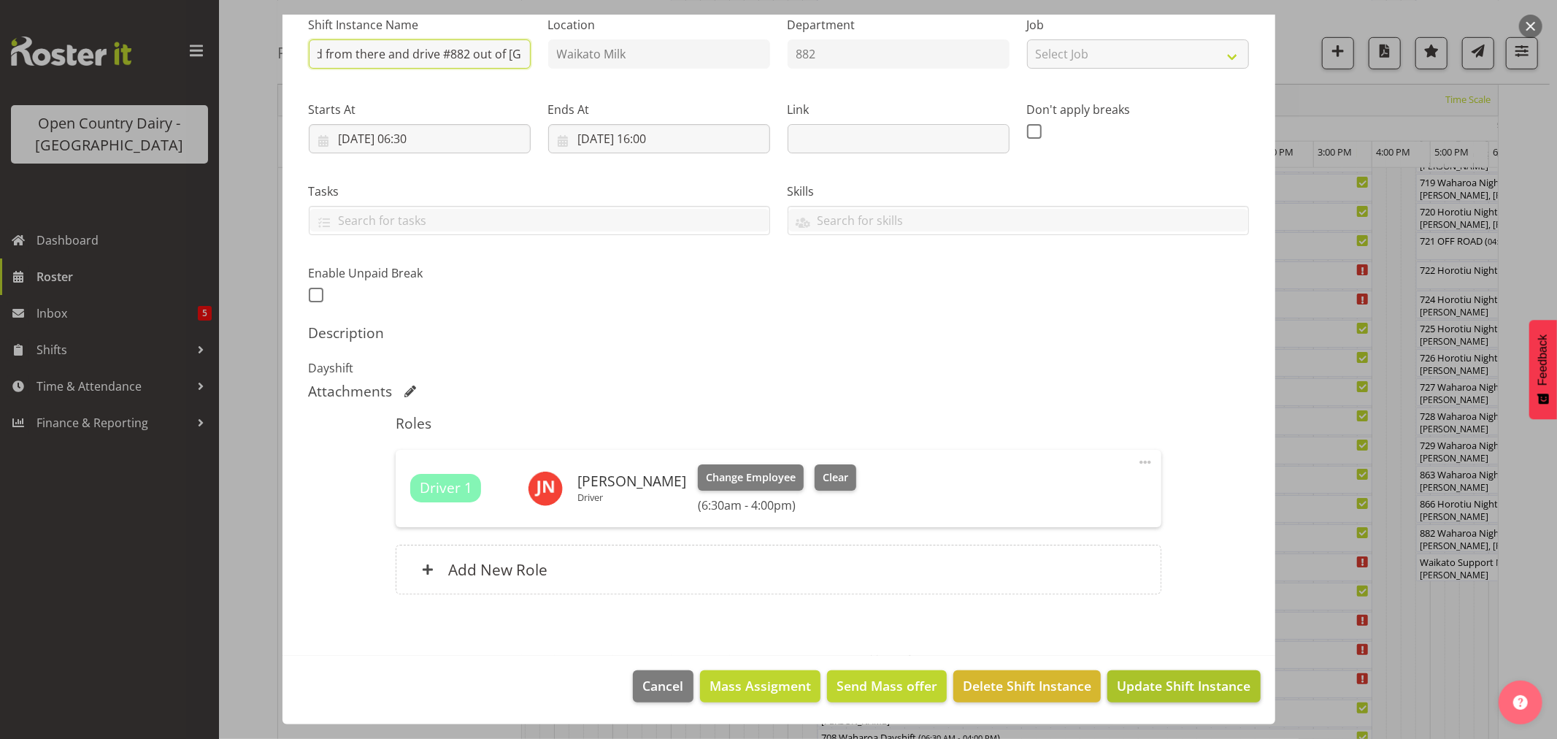
type input "882 Waharoa Dayshift DCeliver #866 to [PERSON_NAME], get collected from there a…"
click at [1130, 677] on span "Update Shift Instance" at bounding box center [1184, 685] width 134 height 19
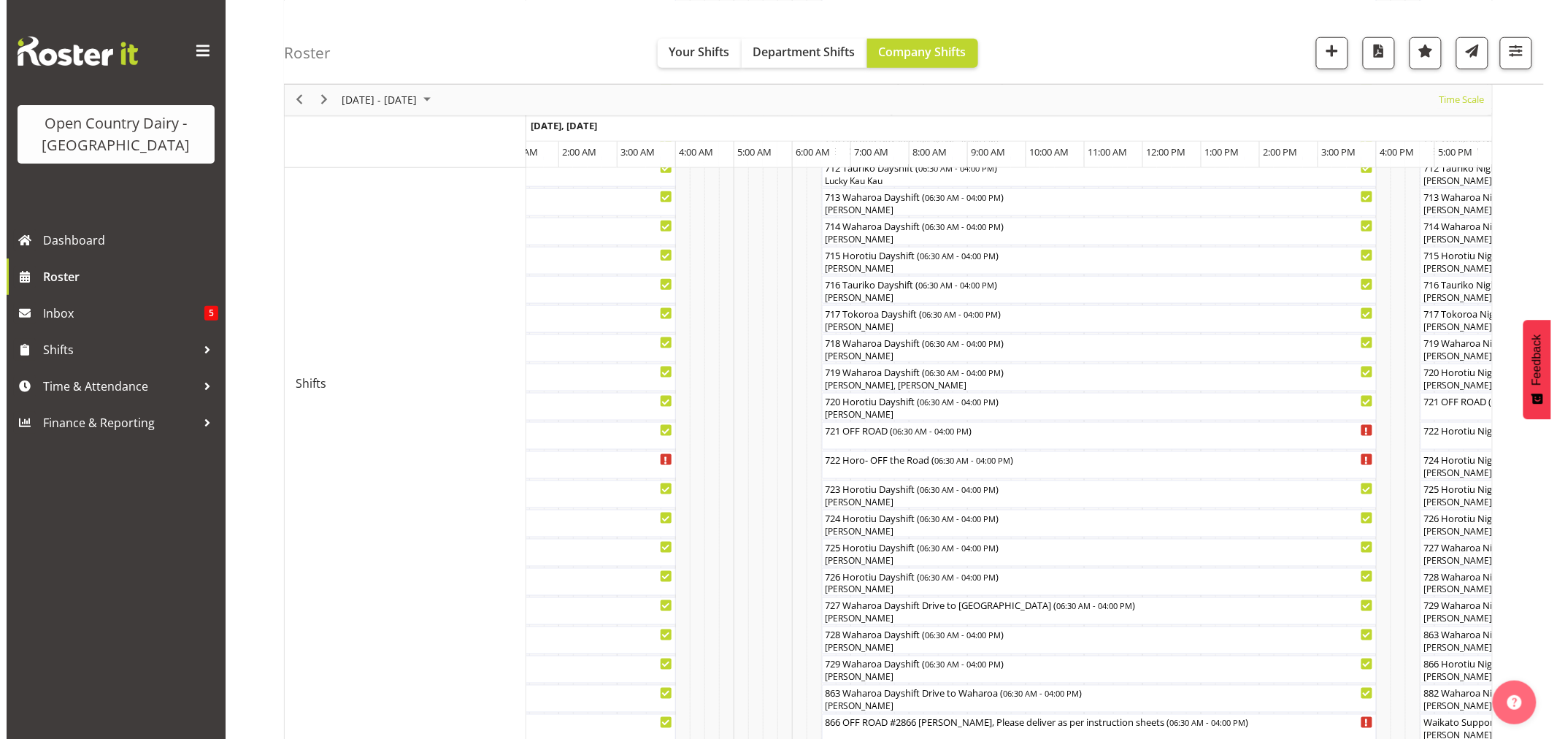
scroll to position [648, 0]
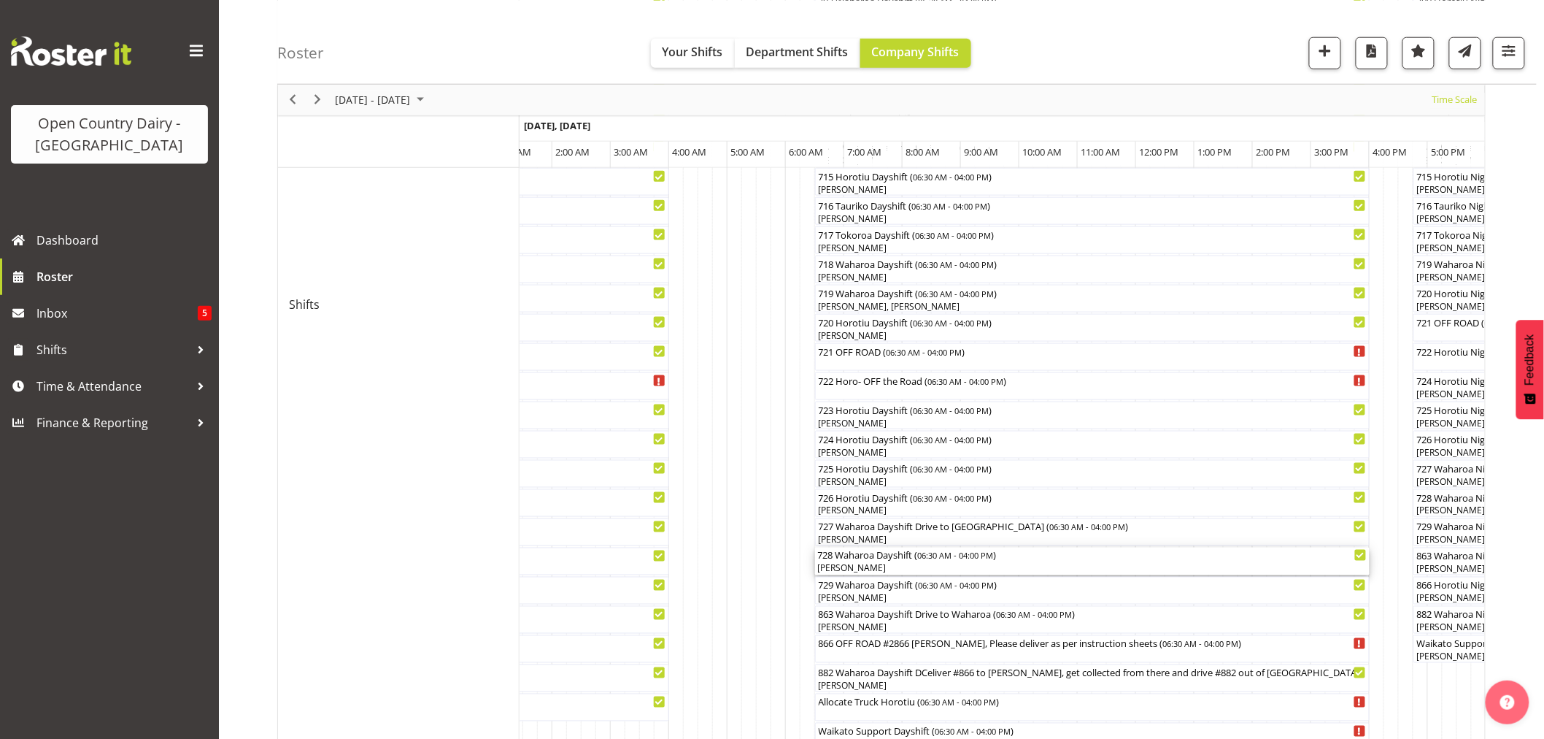
click at [861, 563] on div "[PERSON_NAME]" at bounding box center [1092, 568] width 549 height 13
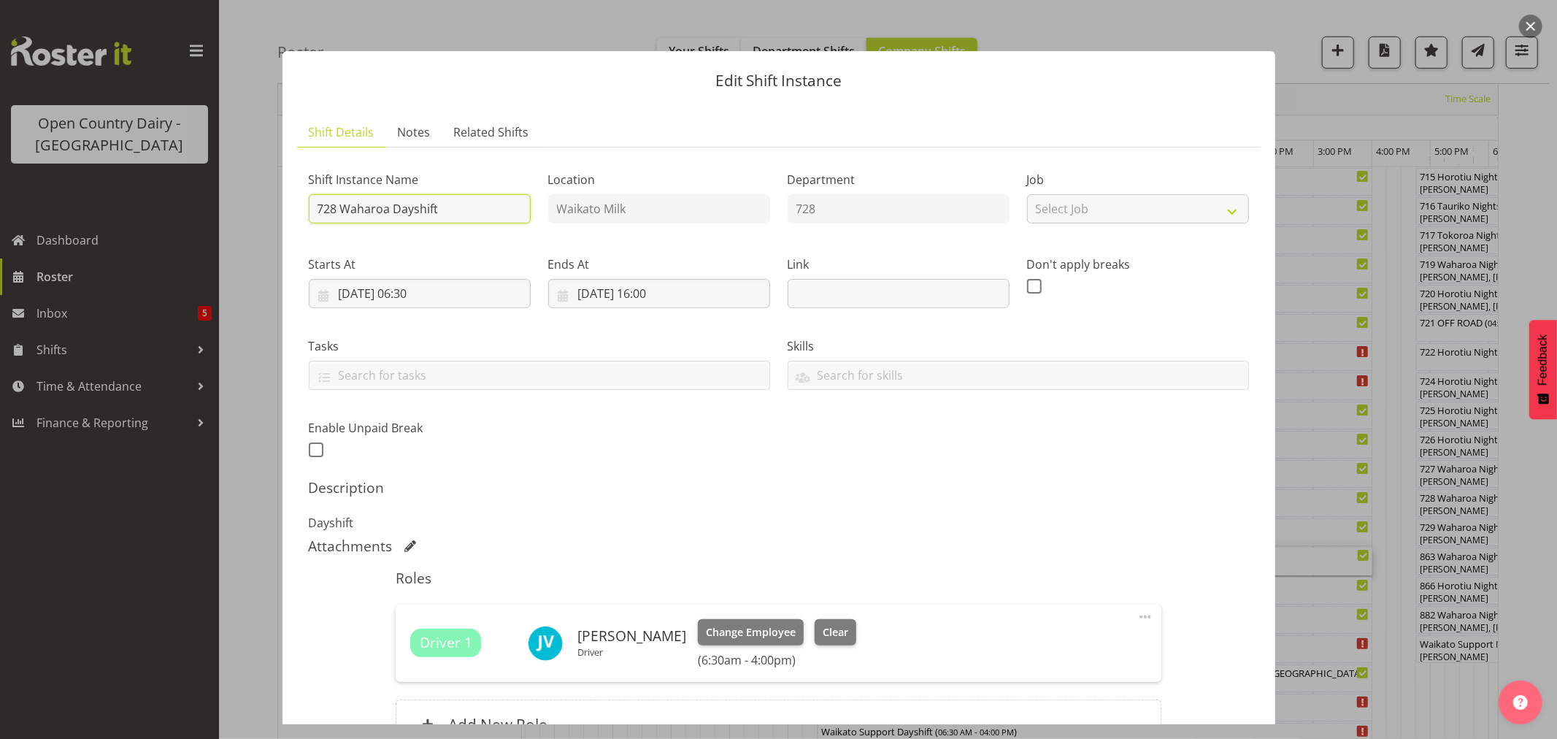
click at [463, 209] on input "728 Waharoa Dayshift" at bounding box center [420, 208] width 222 height 29
type input "728 Waharoa Dayshift Drive to [GEOGRAPHIC_DATA]"
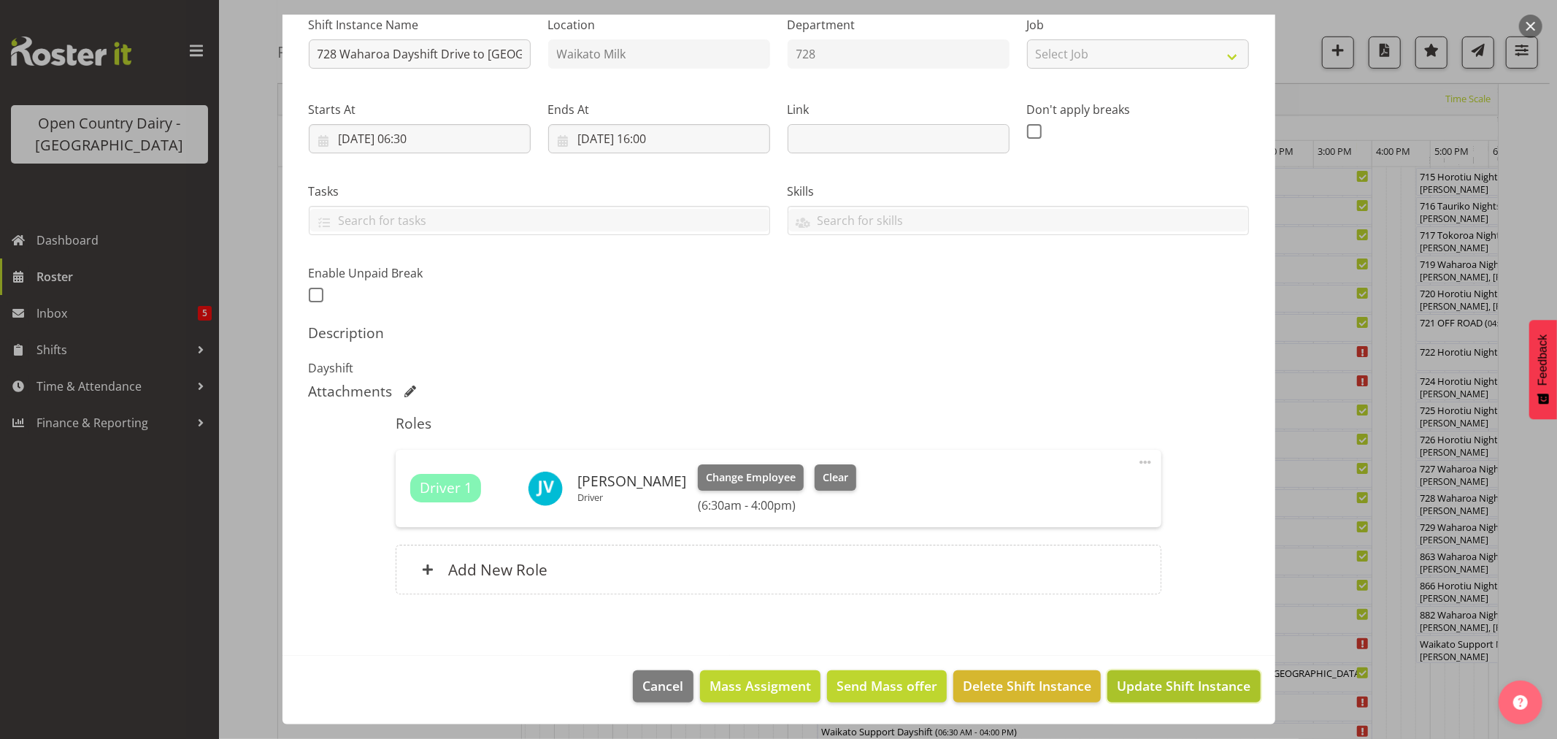
click at [1120, 680] on span "Update Shift Instance" at bounding box center [1184, 685] width 134 height 19
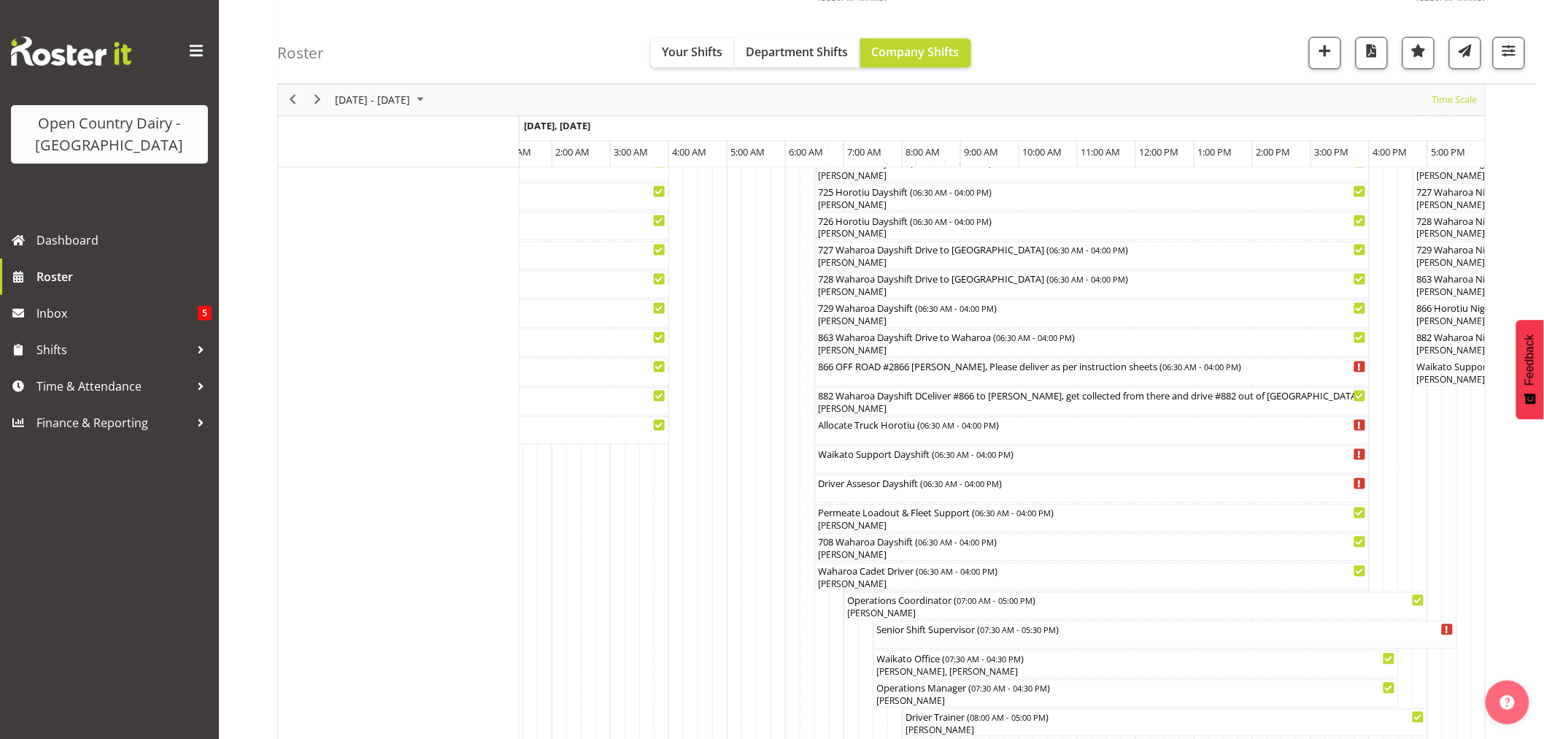
scroll to position [973, 0]
